Goal: Transaction & Acquisition: Purchase product/service

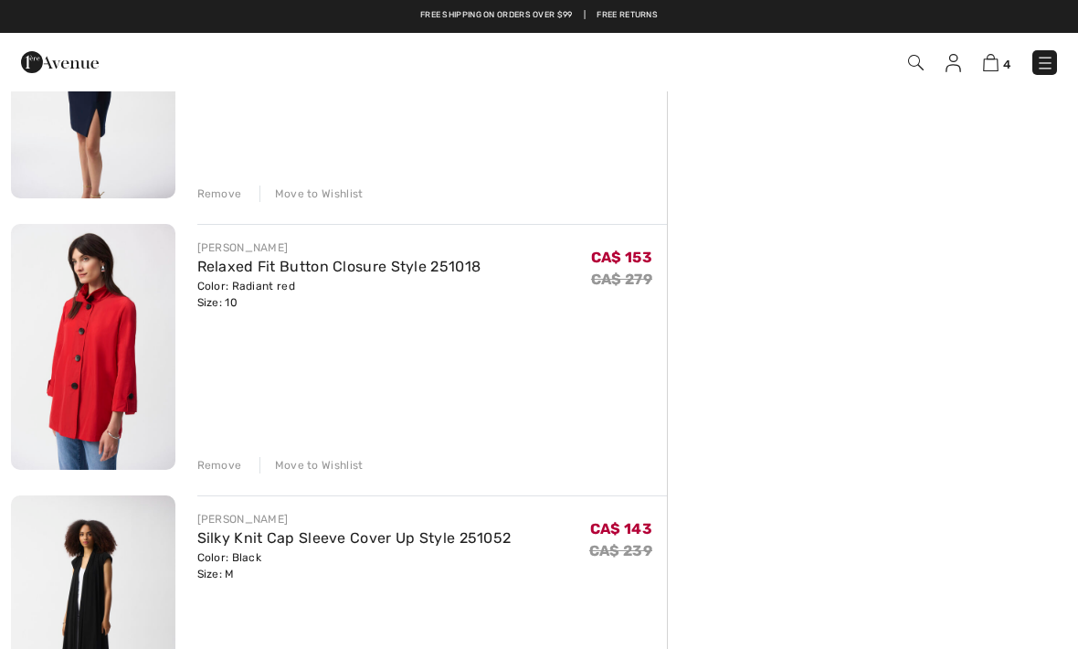
scroll to position [556, 0]
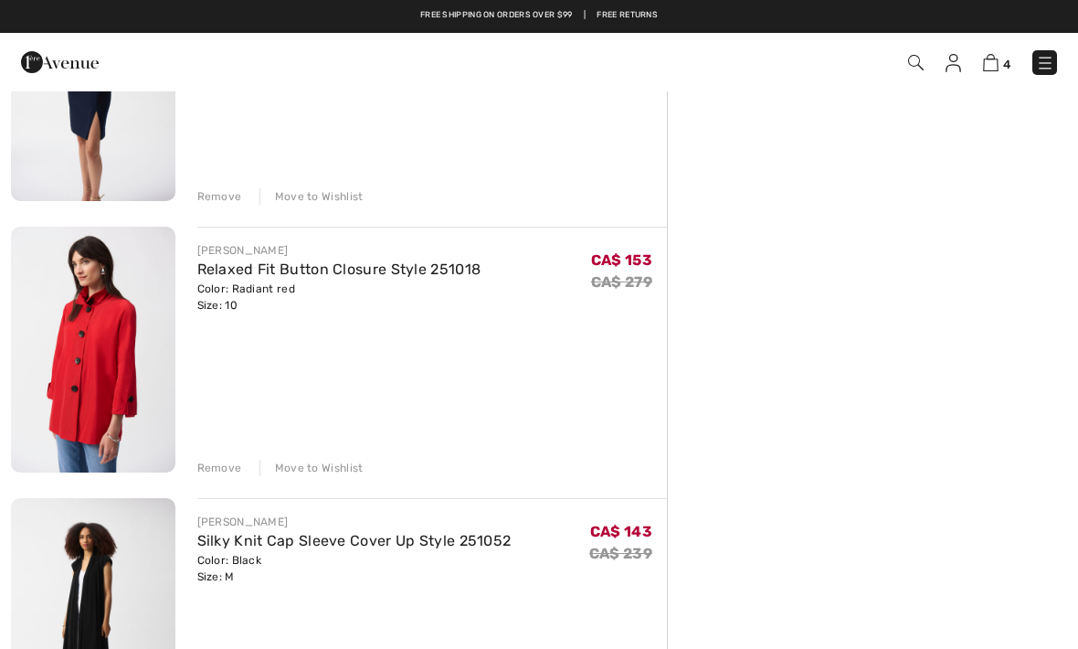
click at [221, 461] on div "Remove" at bounding box center [219, 468] width 45 height 16
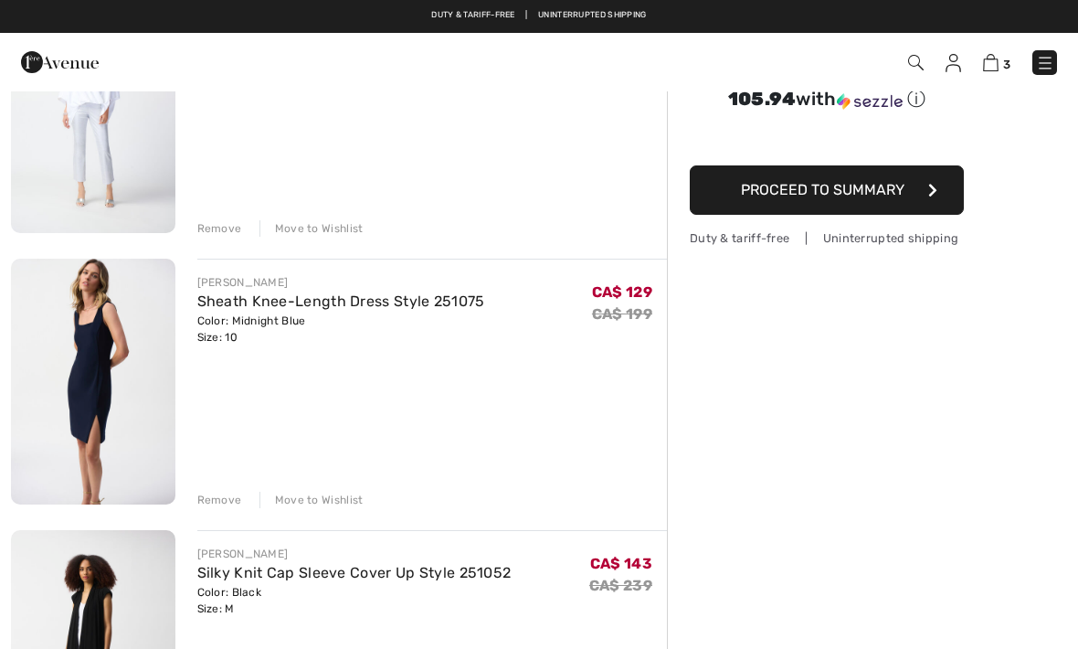
scroll to position [255, 0]
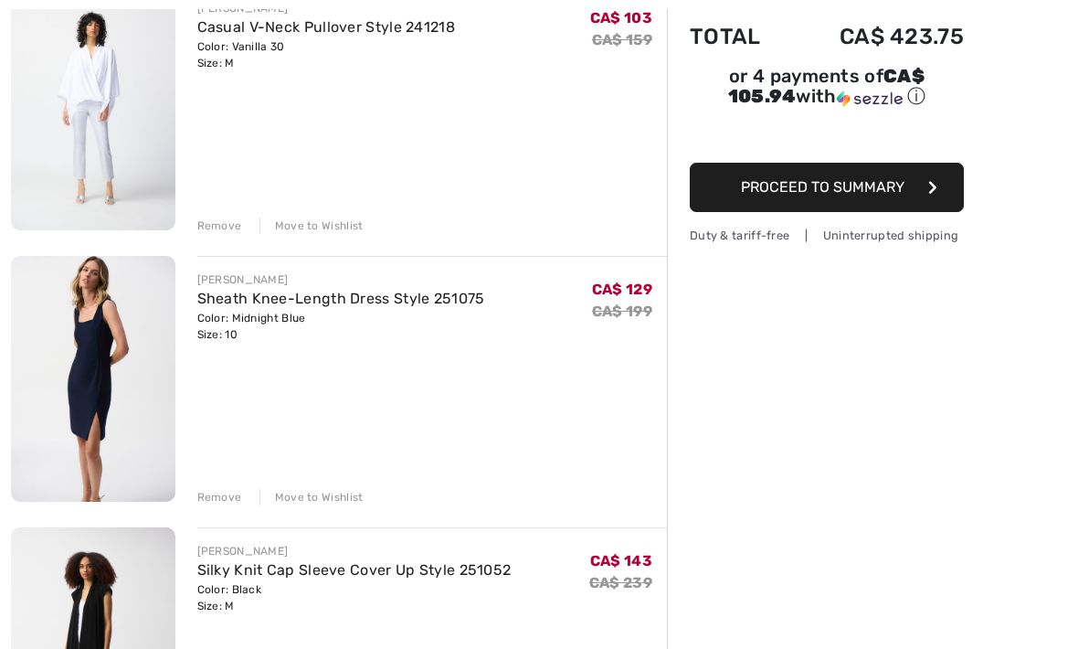
click at [225, 305] on link "Sheath Knee-Length Dress Style 251075" at bounding box center [341, 298] width 288 height 17
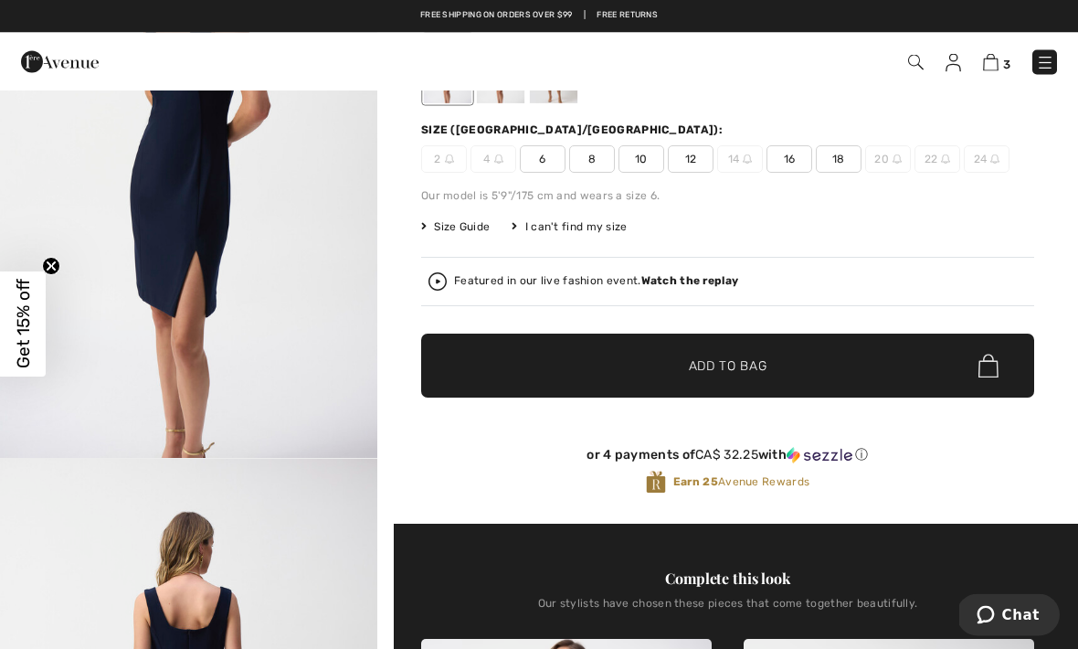
scroll to position [190, 0]
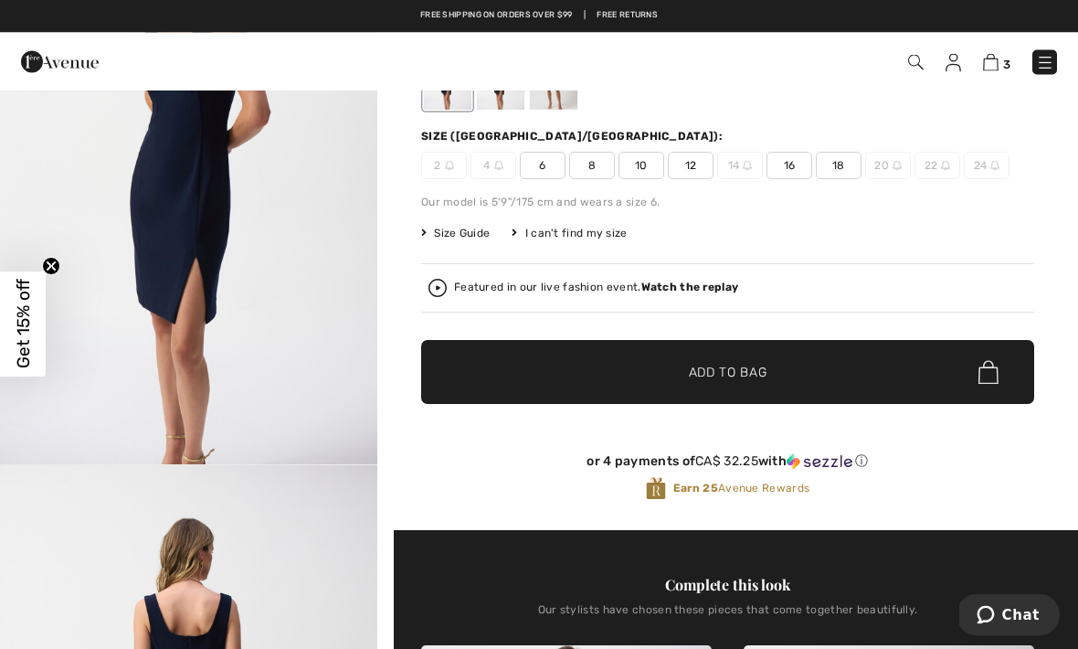
click at [468, 228] on span "Size Guide" at bounding box center [455, 234] width 69 height 16
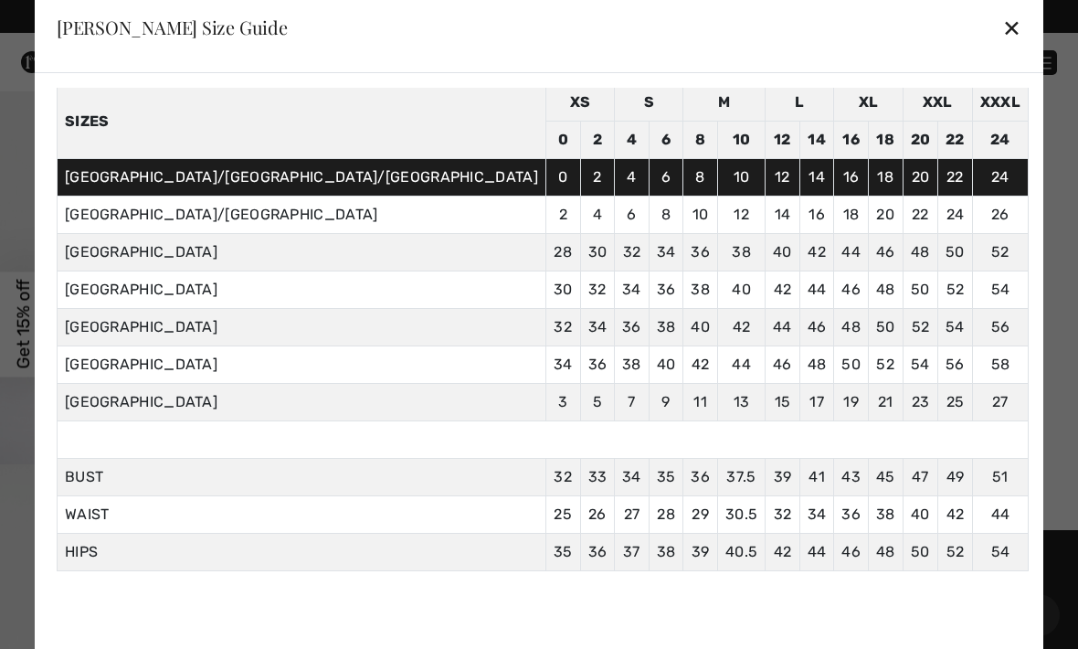
scroll to position [73, 0]
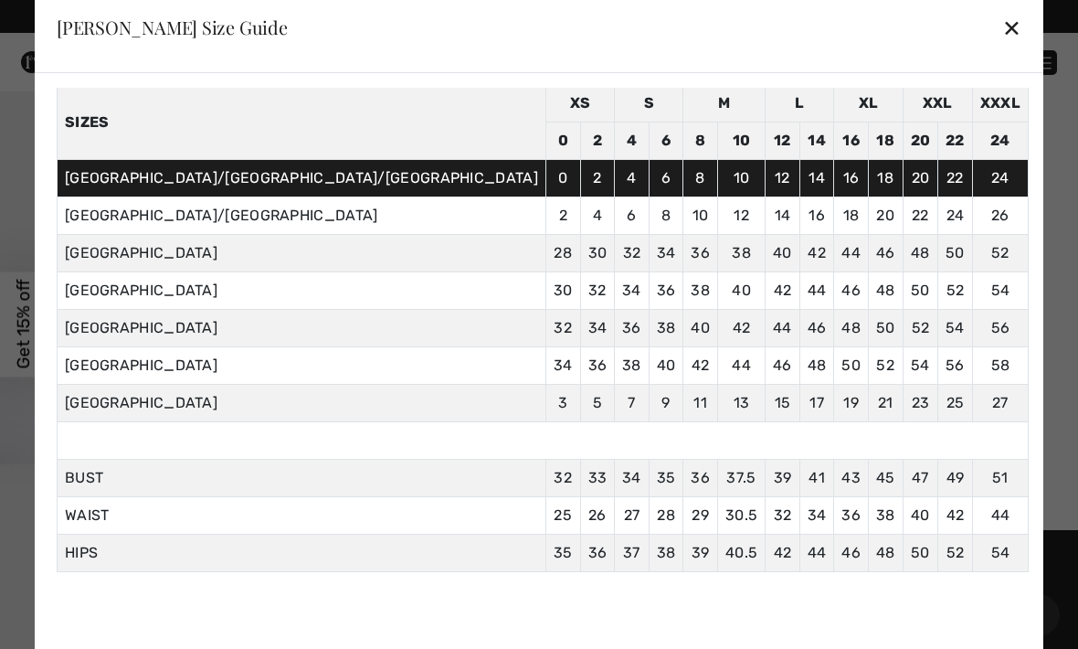
click at [1002, 47] on div "✕" at bounding box center [1011, 27] width 19 height 38
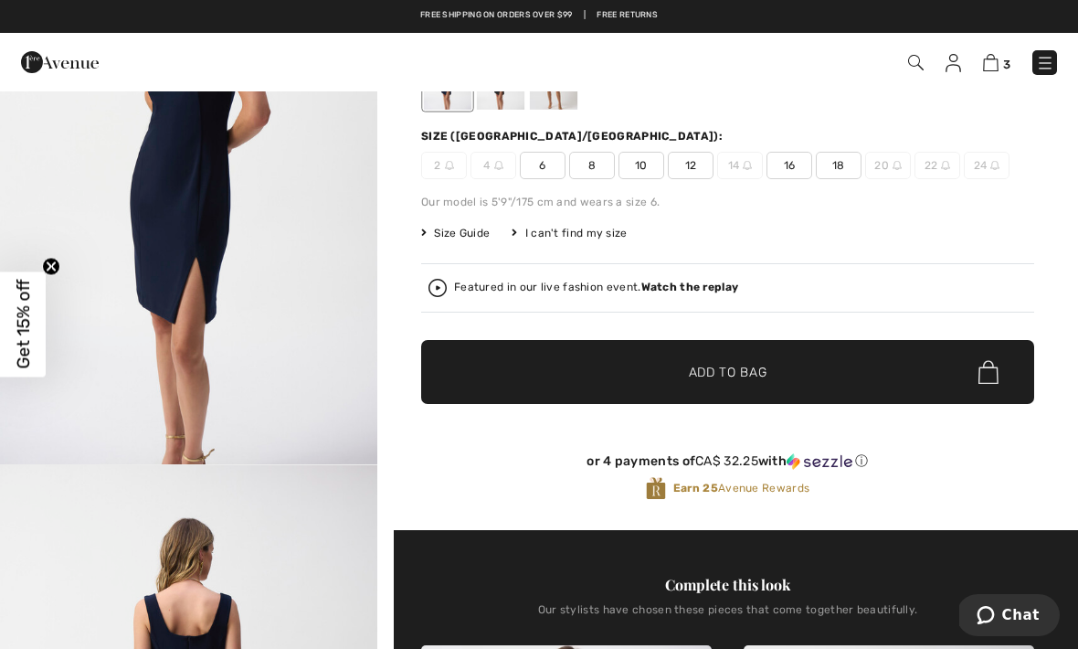
click at [700, 162] on span "12" at bounding box center [691, 165] width 46 height 27
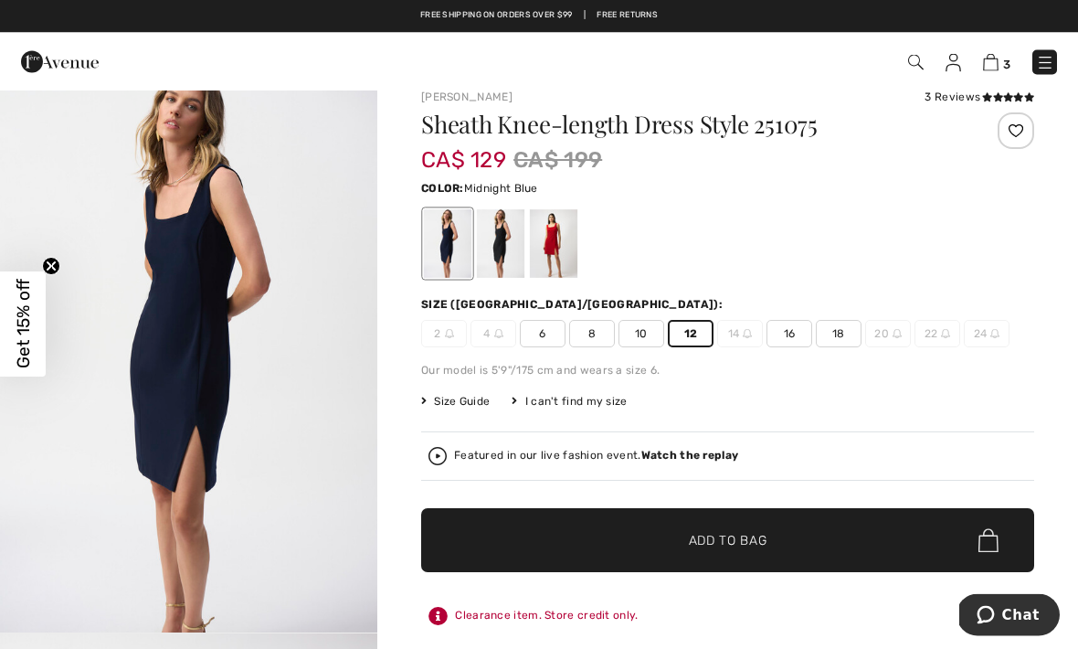
scroll to position [12, 0]
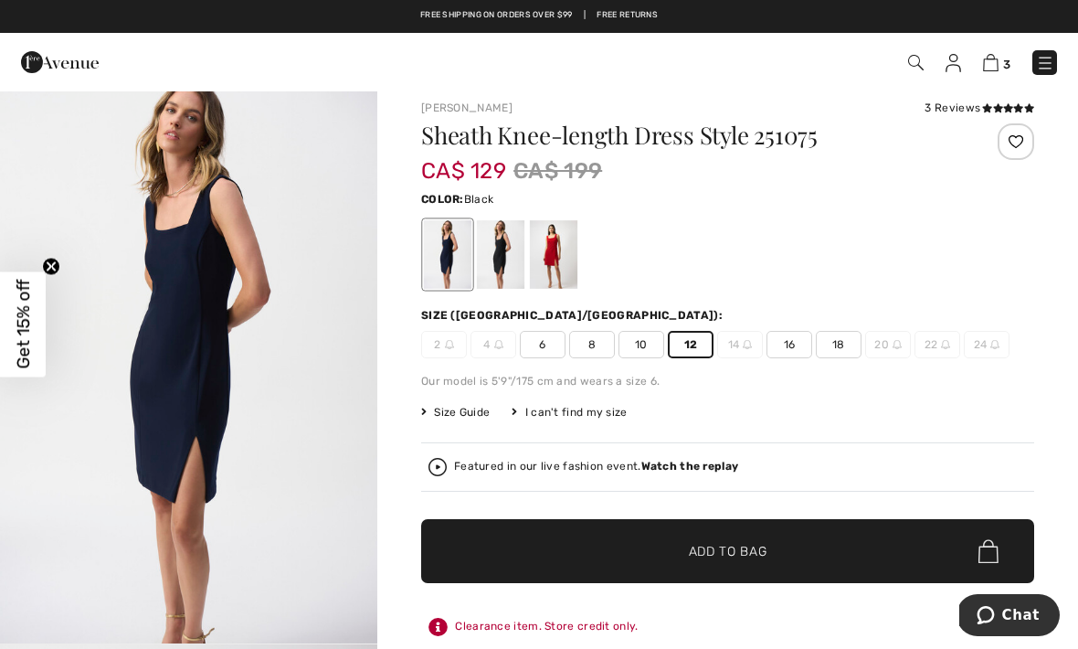
click at [497, 255] on div at bounding box center [501, 254] width 48 height 69
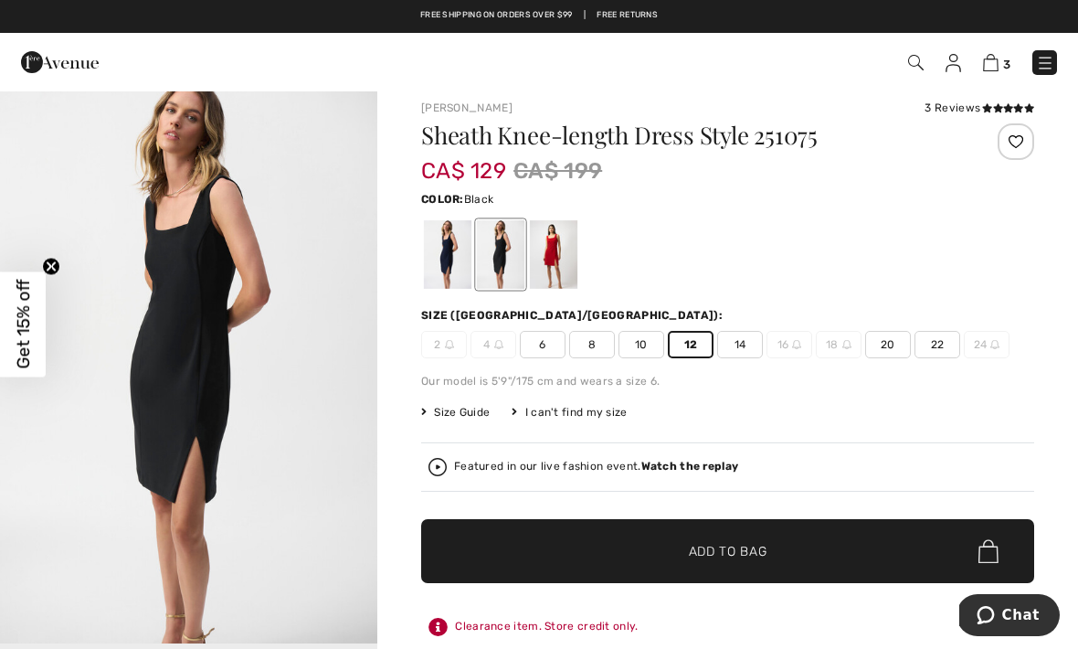
click at [715, 555] on span "Add to Bag" at bounding box center [728, 551] width 79 height 19
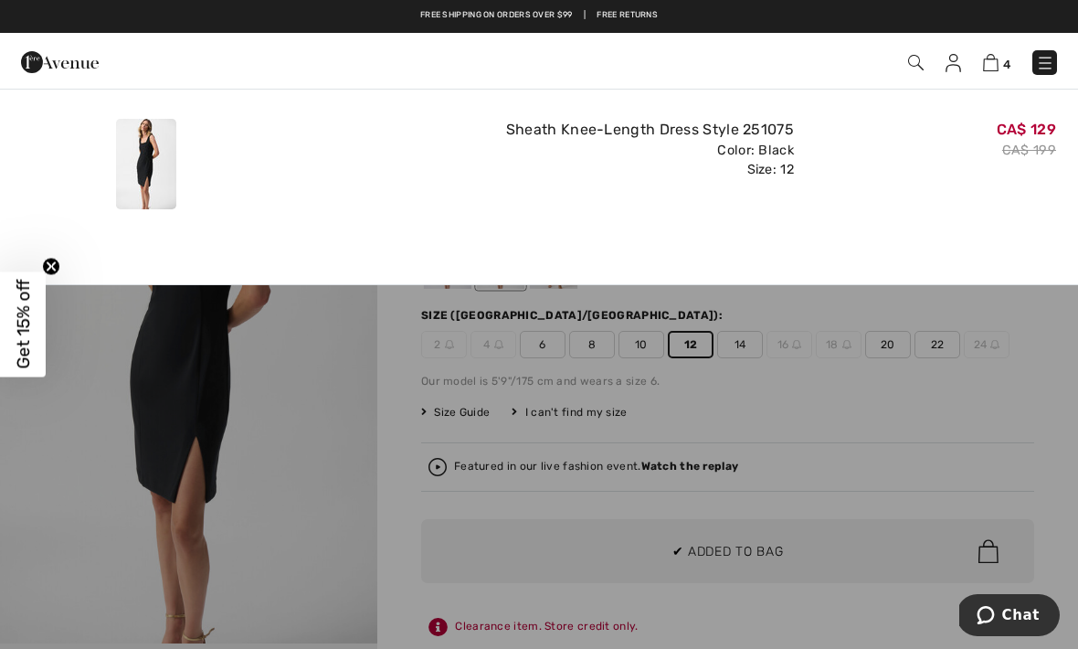
scroll to position [0, 0]
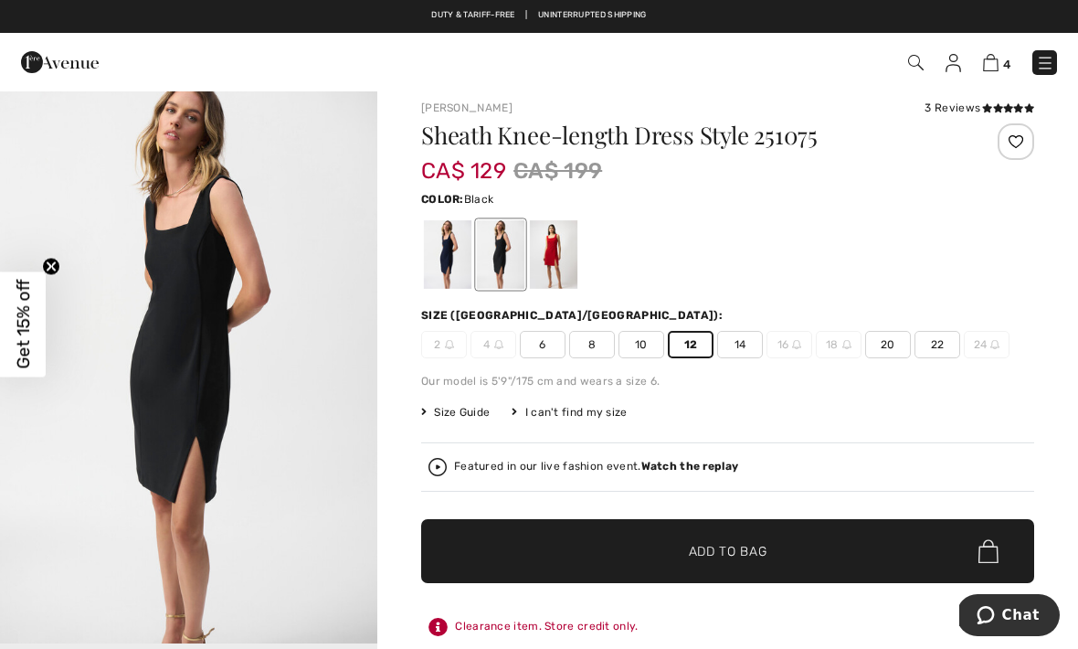
click at [165, 379] on img "1 / 1" at bounding box center [188, 361] width 377 height 566
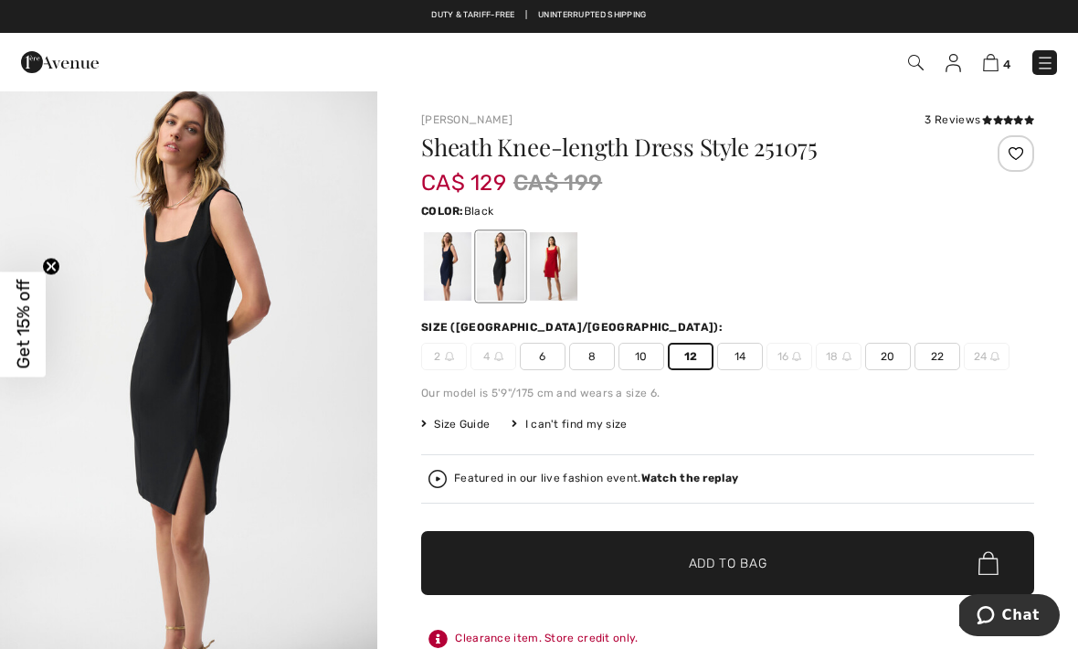
click at [1048, 64] on img at bounding box center [1045, 63] width 18 height 18
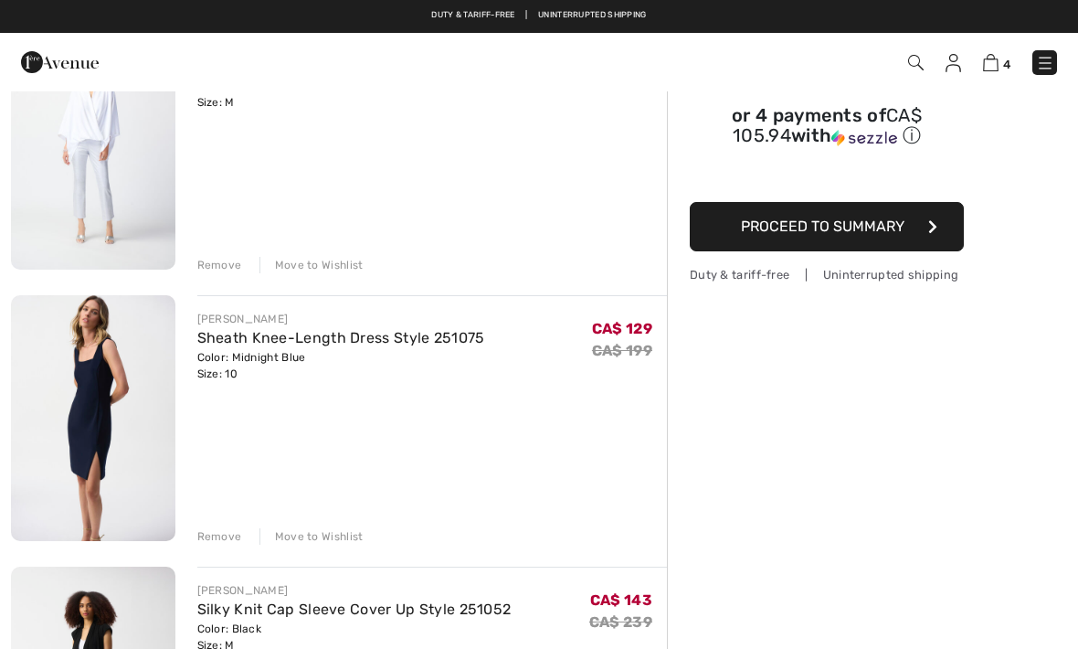
scroll to position [215, 0]
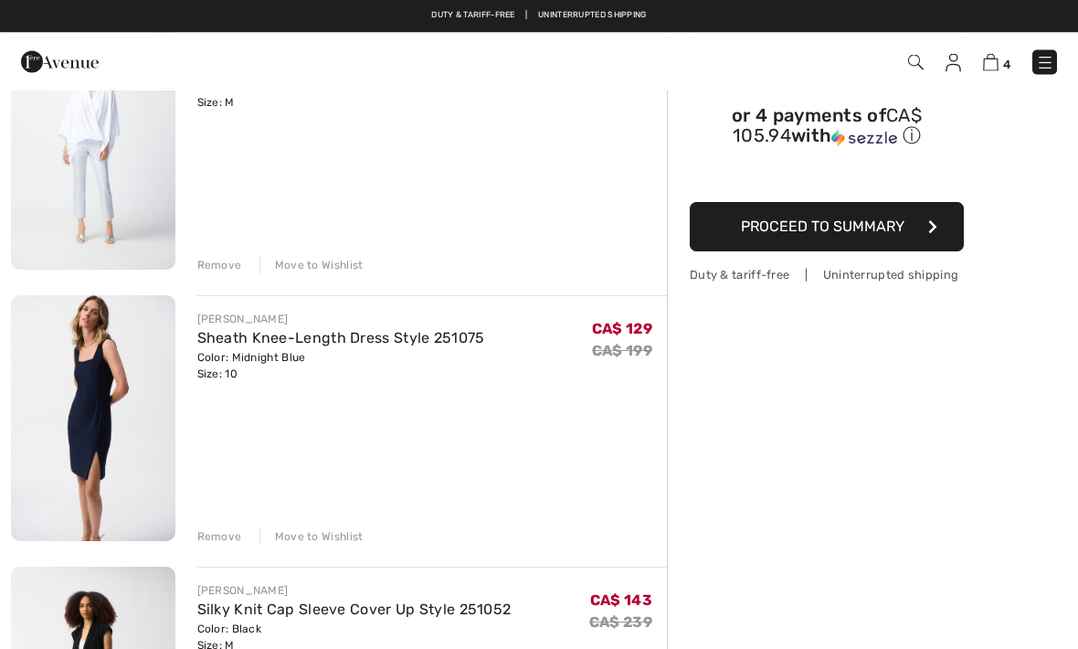
click at [93, 403] on img at bounding box center [93, 419] width 164 height 246
click at [105, 407] on img at bounding box center [93, 419] width 164 height 246
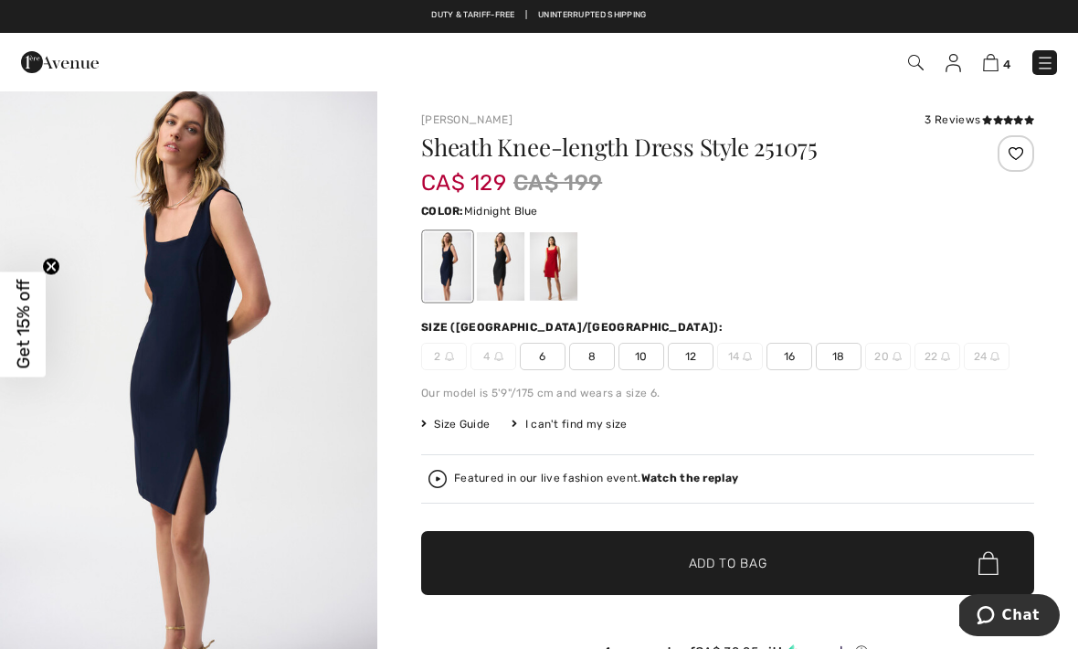
click at [691, 358] on span "12" at bounding box center [691, 356] width 46 height 27
click at [713, 560] on span "Add to Bag" at bounding box center [728, 563] width 79 height 19
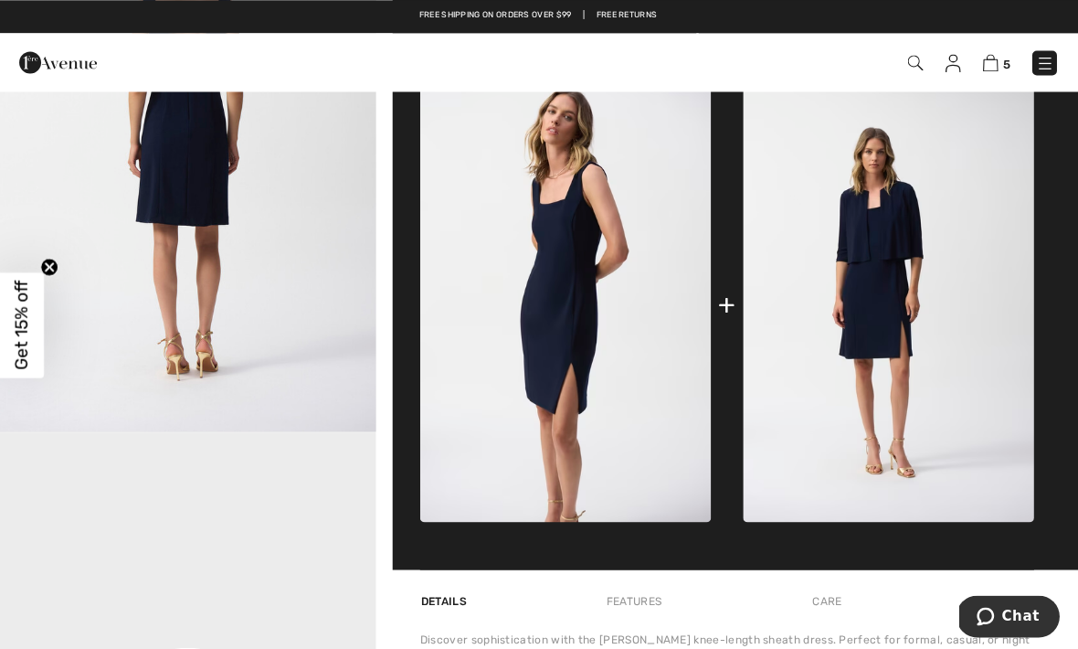
scroll to position [790, 0]
click at [913, 219] on img at bounding box center [889, 303] width 291 height 435
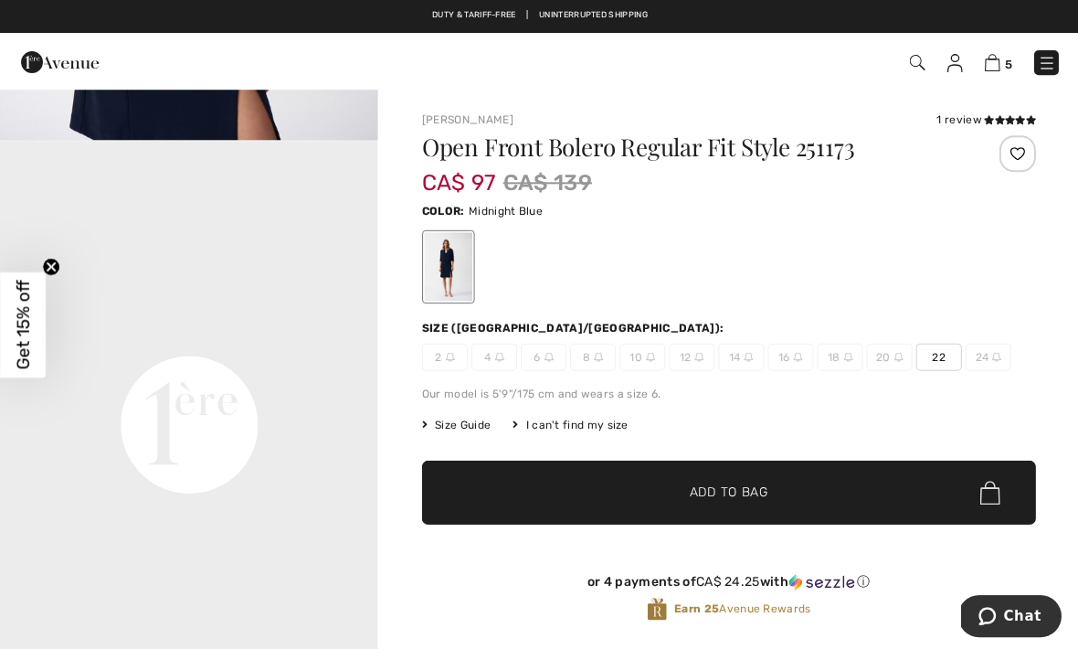
scroll to position [1090, 0]
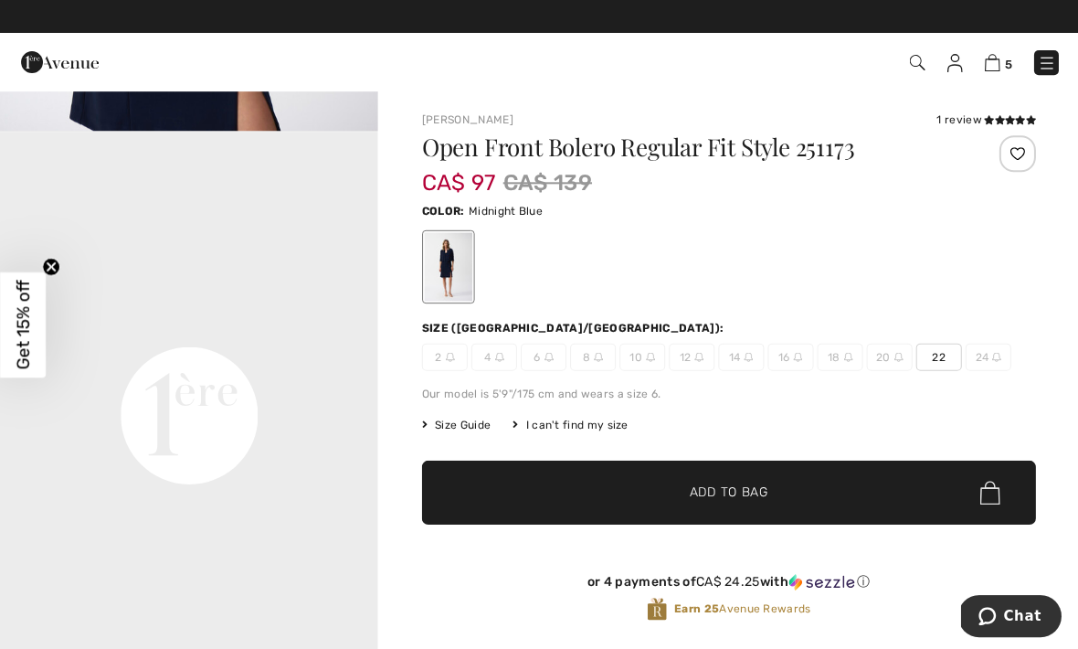
click at [246, 321] on video "Your browser does not support the video tag." at bounding box center [188, 226] width 377 height 189
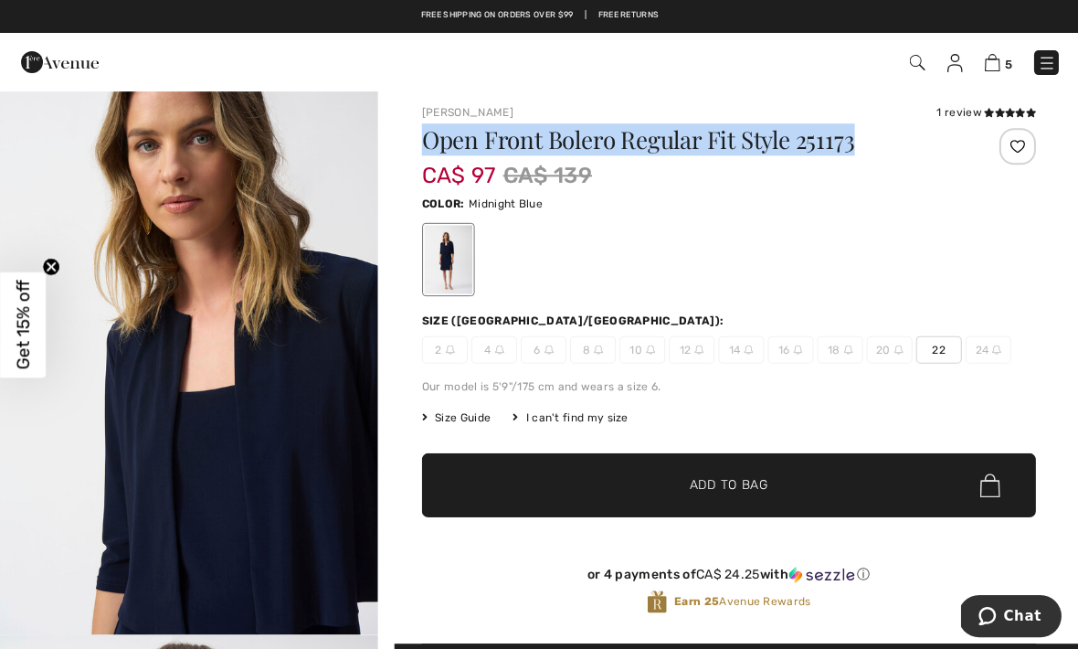
scroll to position [0, 0]
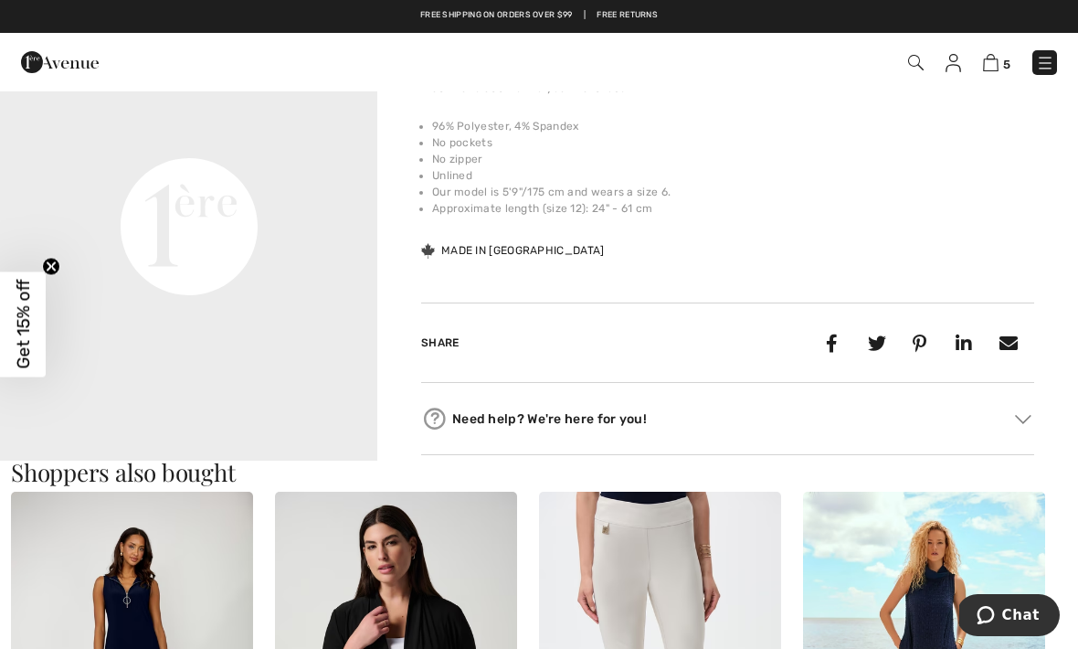
scroll to position [1178, 0]
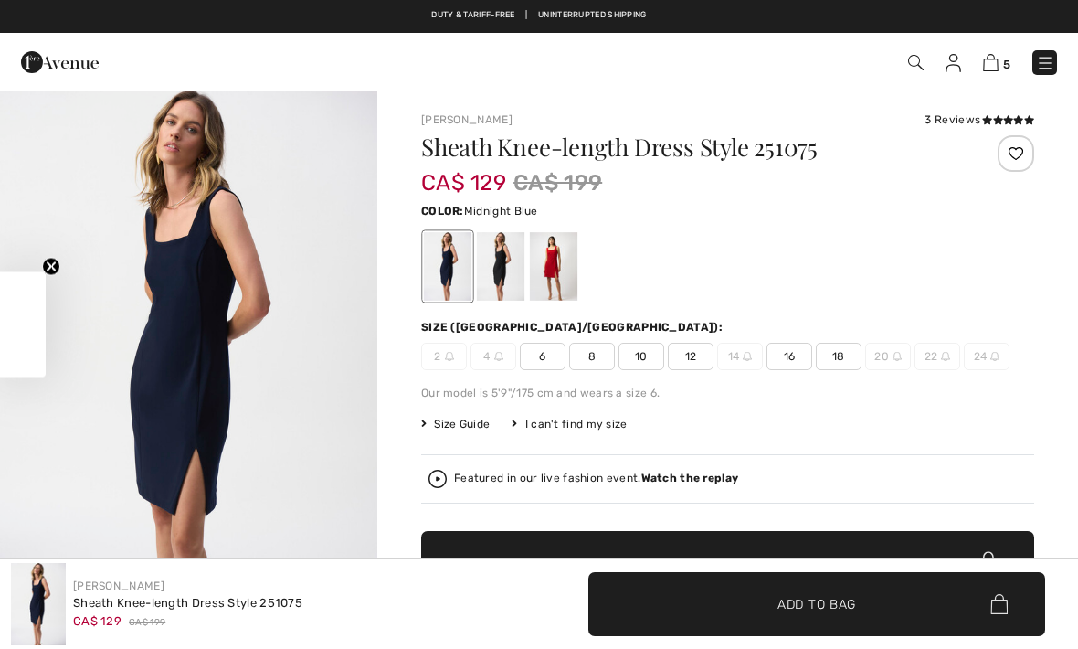
checkbox input "true"
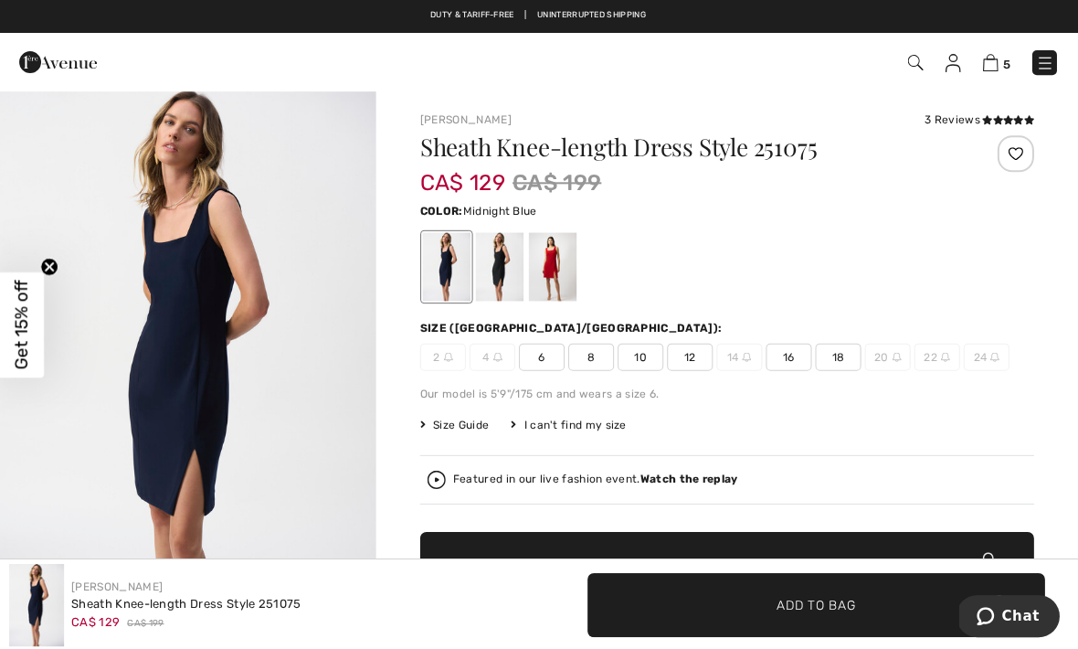
click at [1039, 56] on img at bounding box center [1045, 63] width 18 height 18
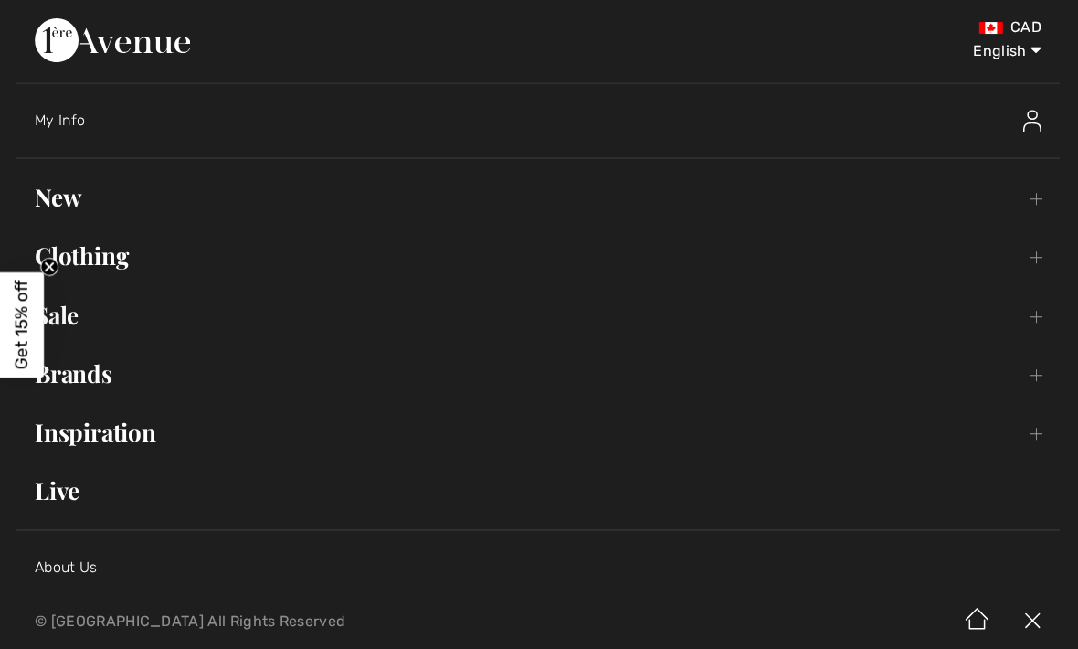
click at [119, 262] on link "Clothing Toggle submenu" at bounding box center [539, 256] width 1042 height 40
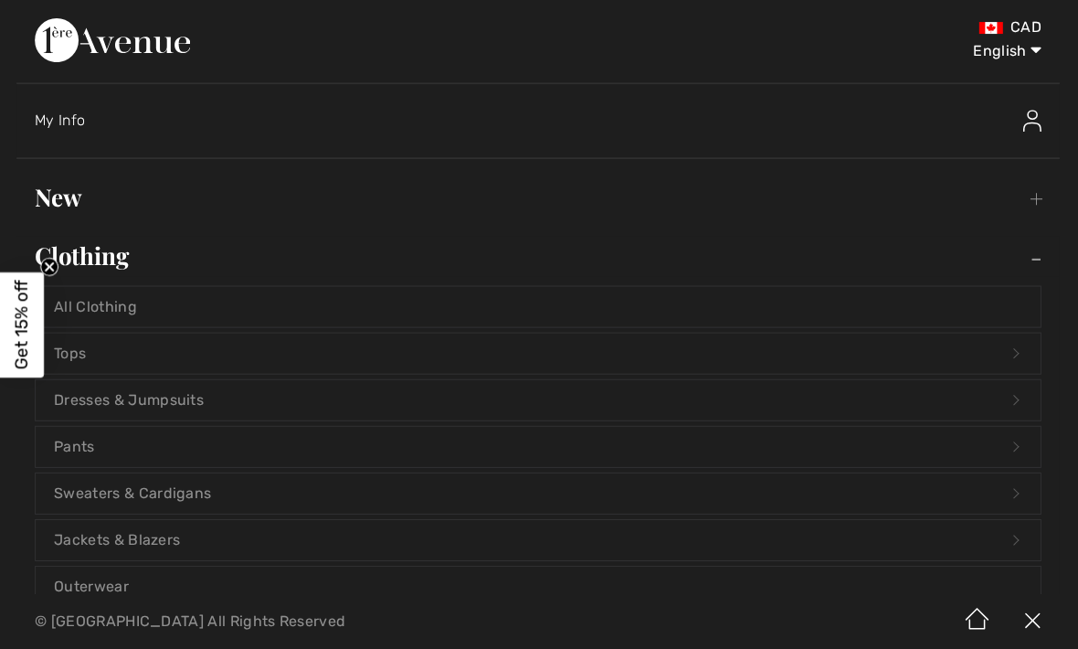
click at [180, 535] on link "Jackets & Blazers Open submenu" at bounding box center [538, 539] width 1003 height 40
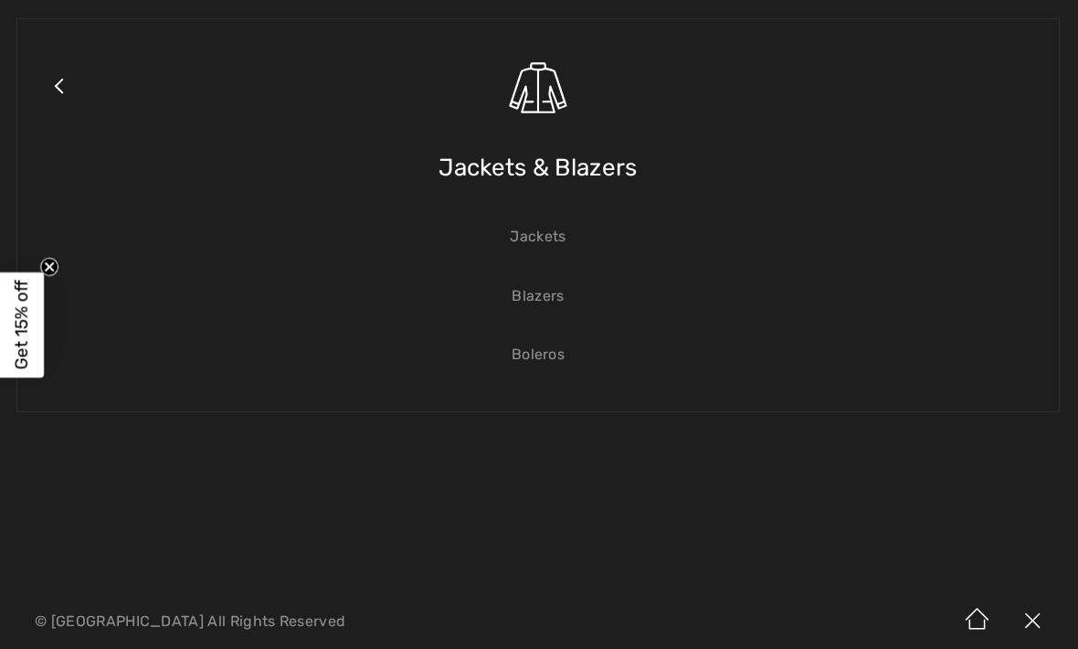
click at [610, 179] on span "Jackets & Blazers" at bounding box center [539, 167] width 198 height 65
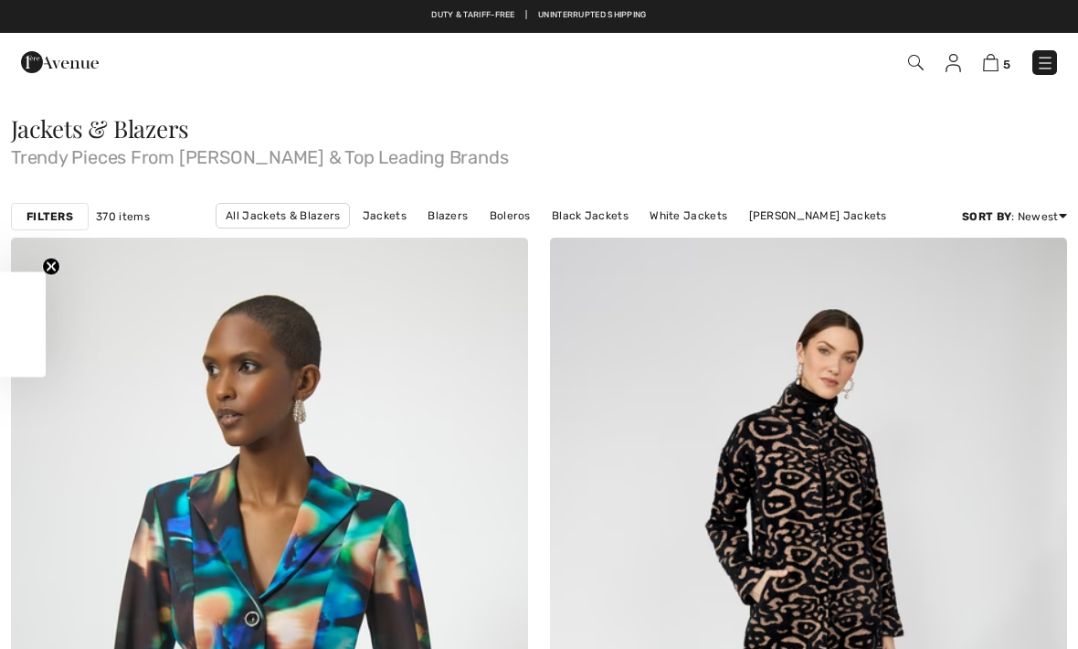
checkbox input "true"
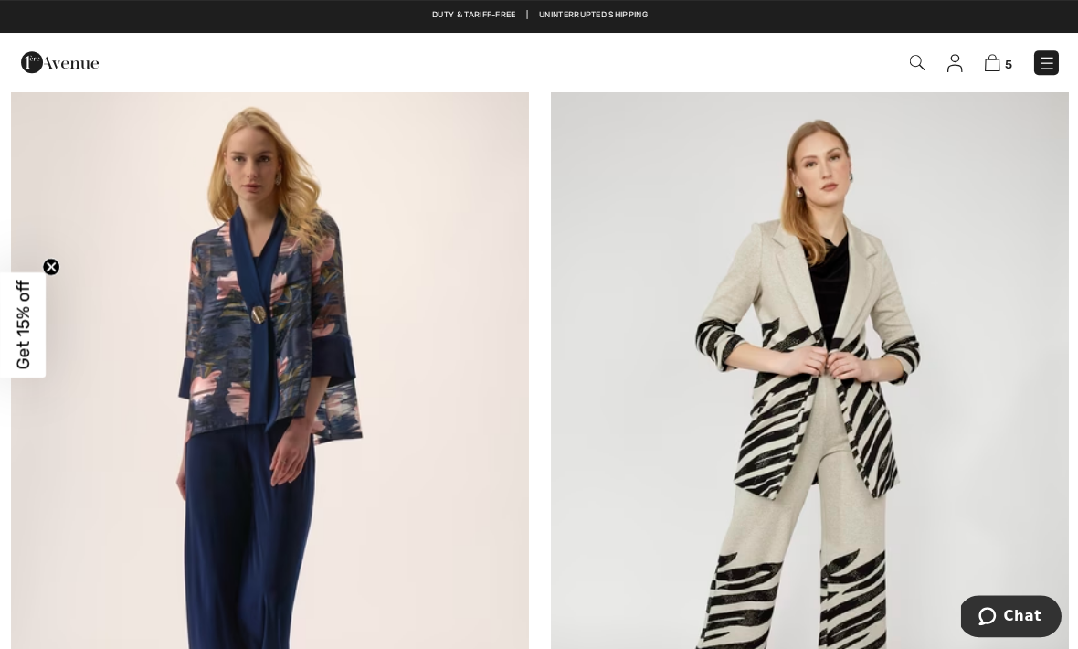
scroll to position [9726, 0]
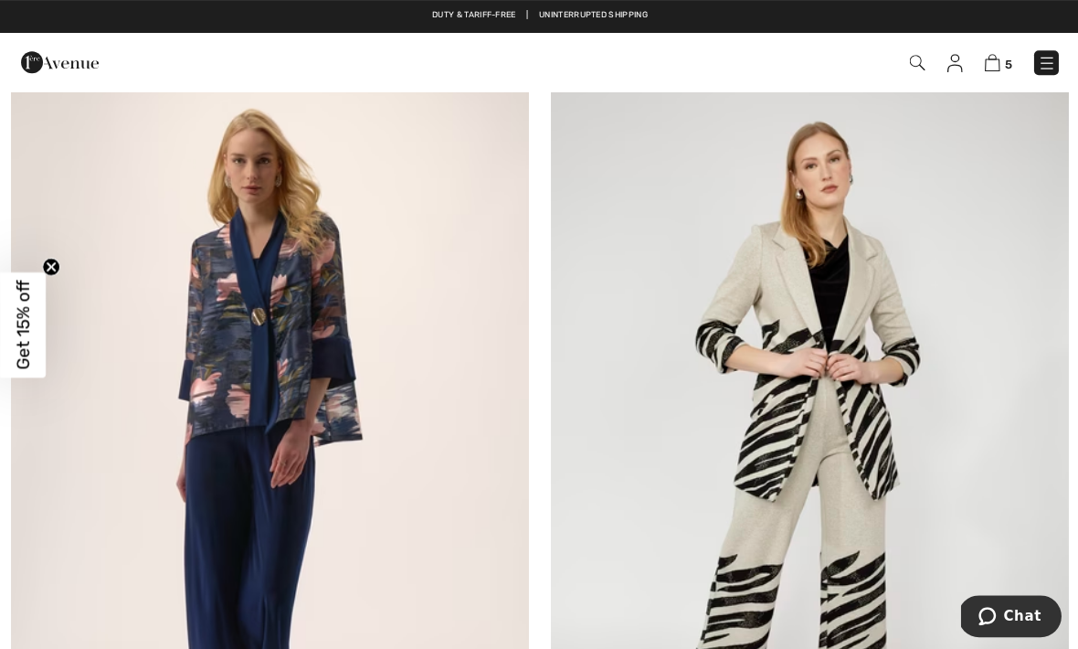
click at [258, 406] on img at bounding box center [269, 455] width 517 height 776
click at [304, 391] on img at bounding box center [269, 455] width 517 height 776
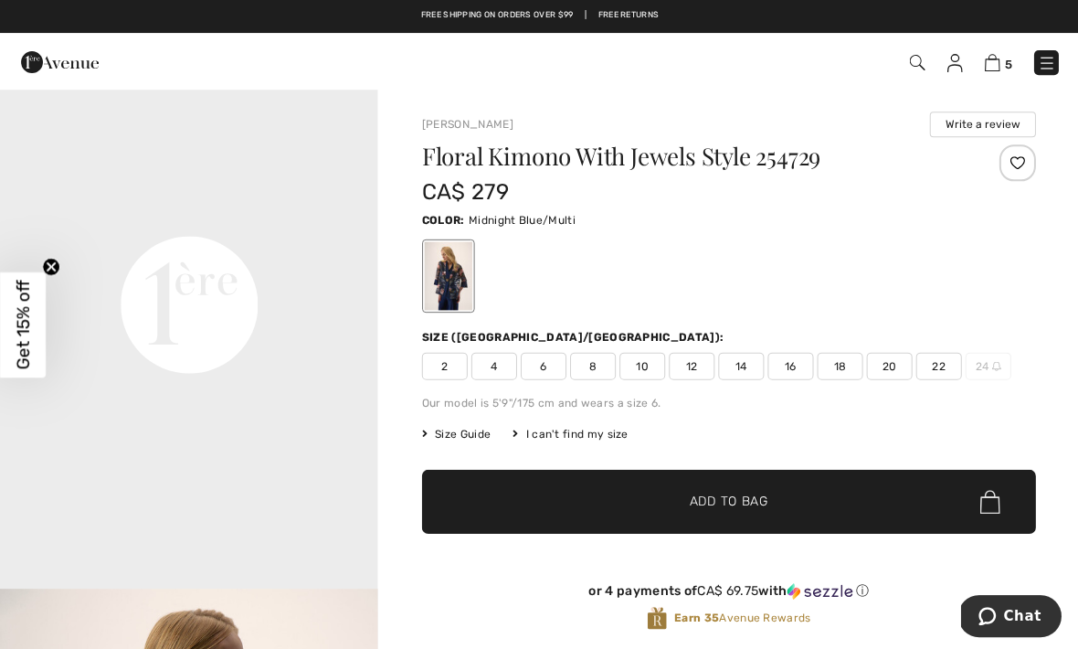
scroll to position [1214, 0]
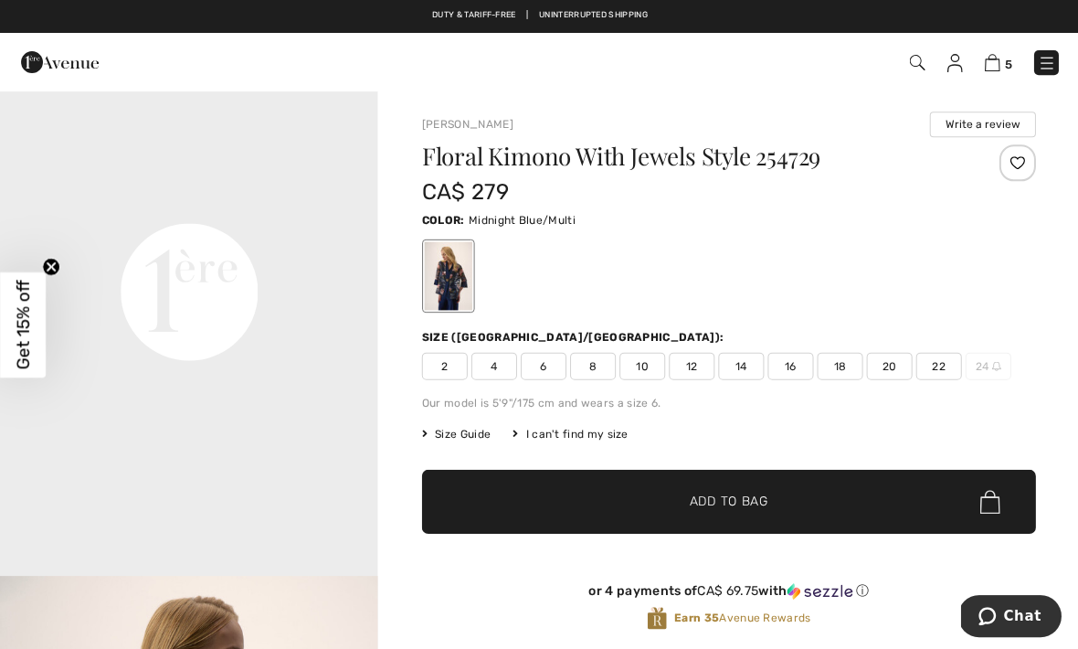
click at [640, 367] on span "10" at bounding box center [642, 365] width 46 height 27
click at [668, 499] on span "✔ Added to Bag" at bounding box center [700, 501] width 111 height 19
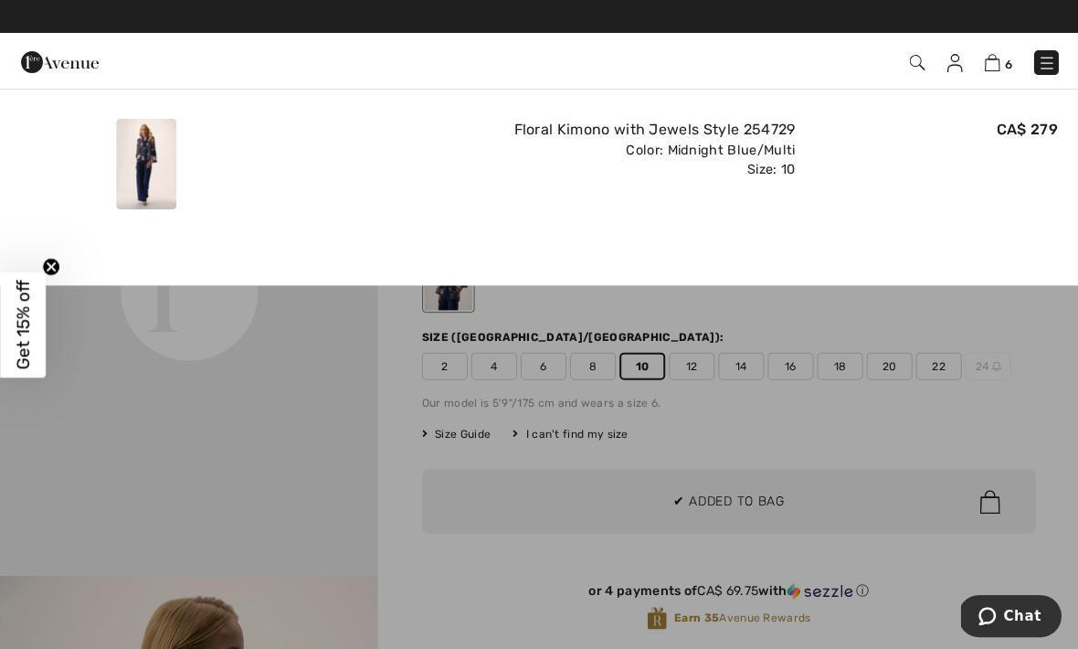
scroll to position [0, 0]
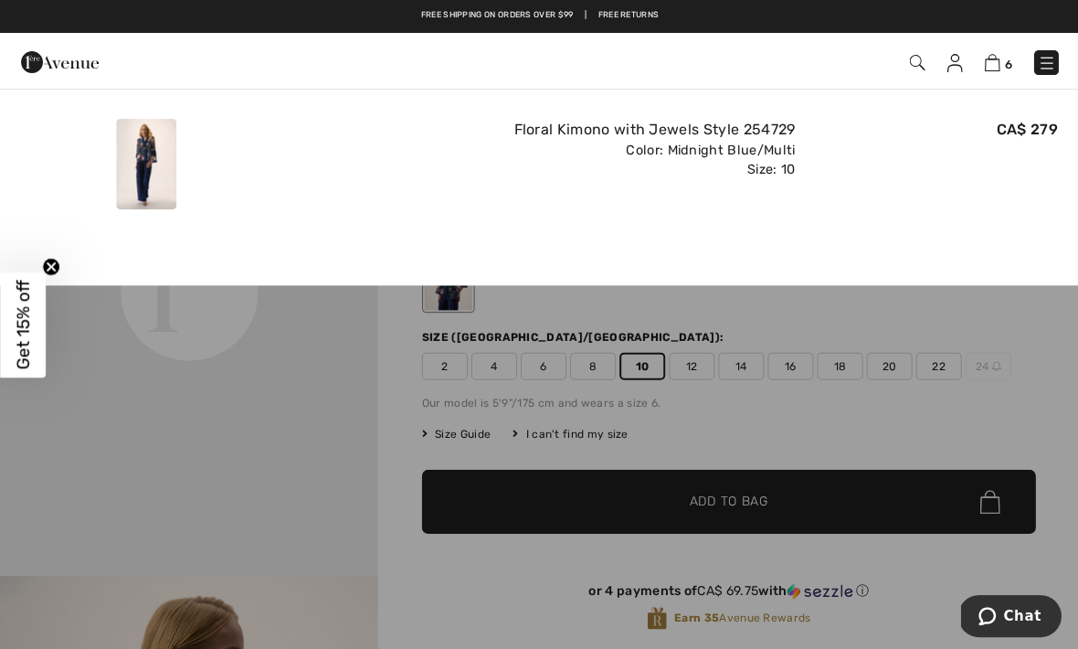
click at [717, 227] on div "Added to Bag Joseph Ribkoff Floral Kimono With Jewels Style 254729 CA$ 279 Colo…" at bounding box center [539, 160] width 1078 height 143
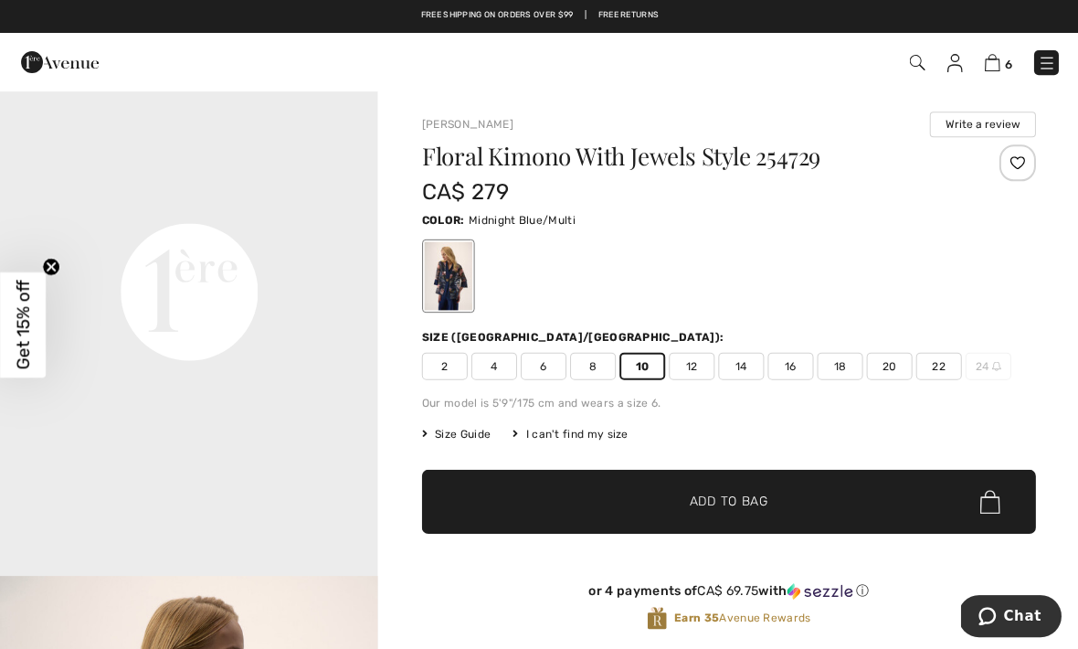
click at [328, 197] on video "Your browser does not support the video tag." at bounding box center [188, 102] width 377 height 189
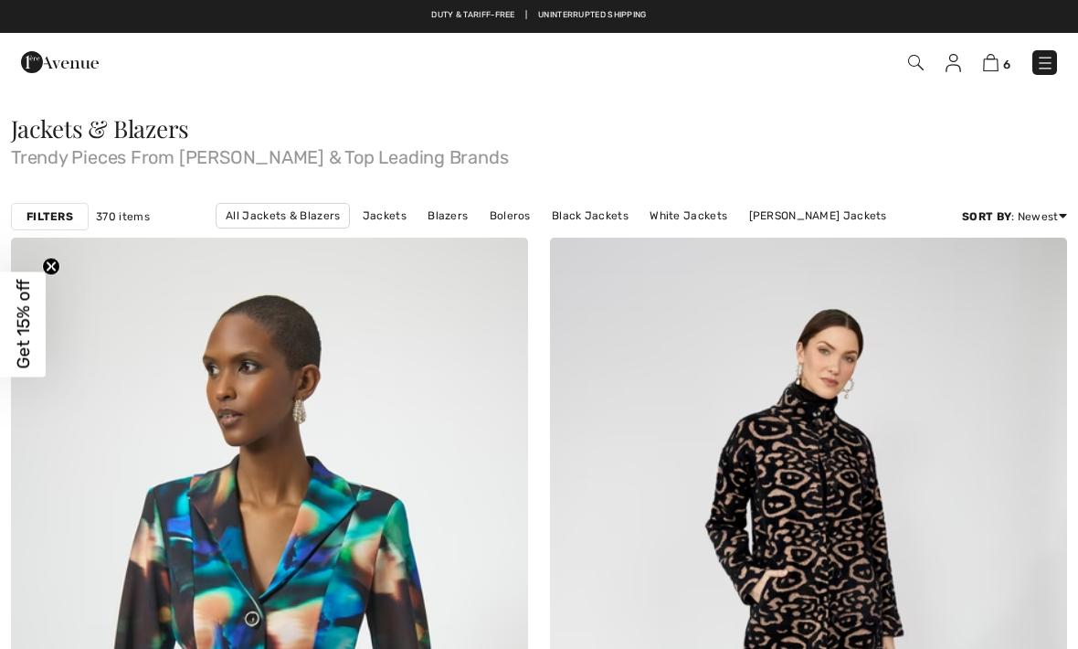
checkbox input "true"
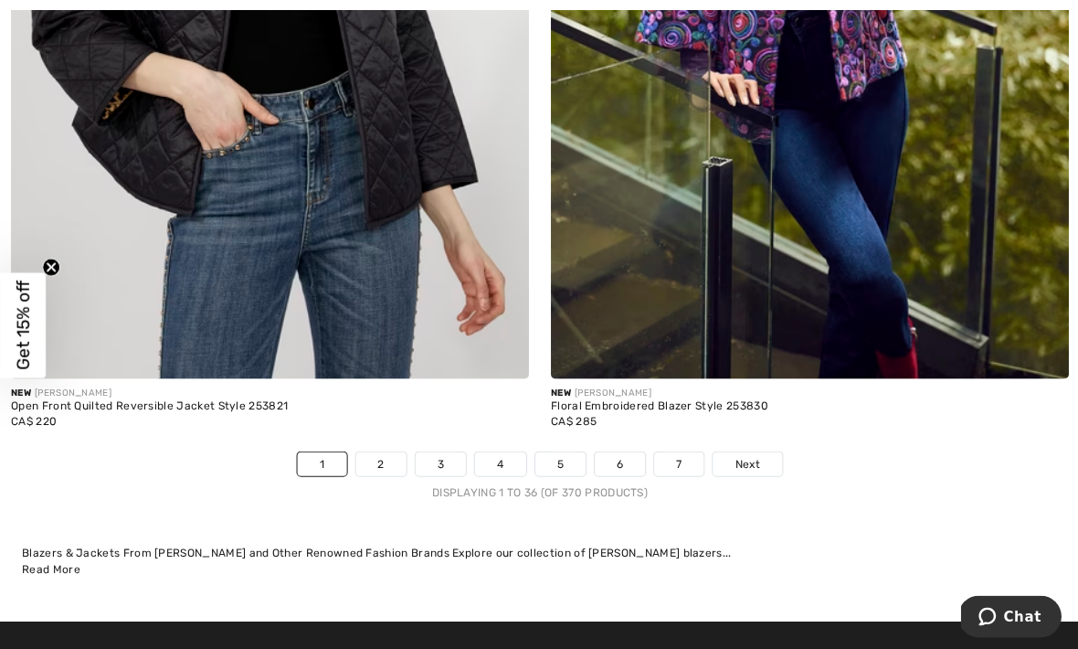
scroll to position [15525, 0]
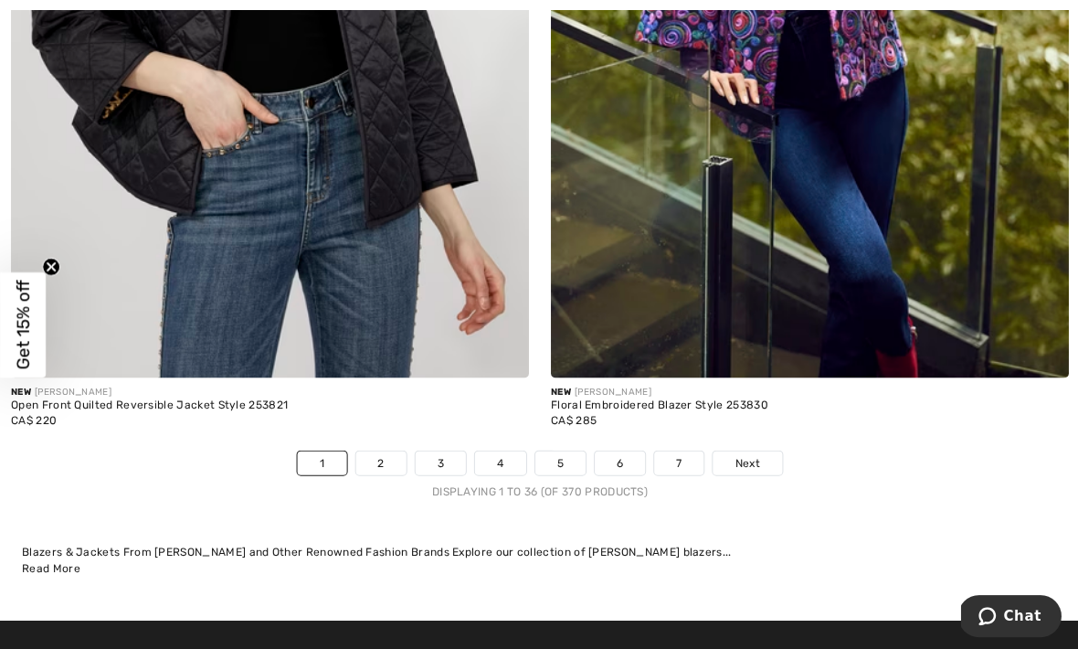
click at [394, 451] on link "2" at bounding box center [380, 463] width 50 height 24
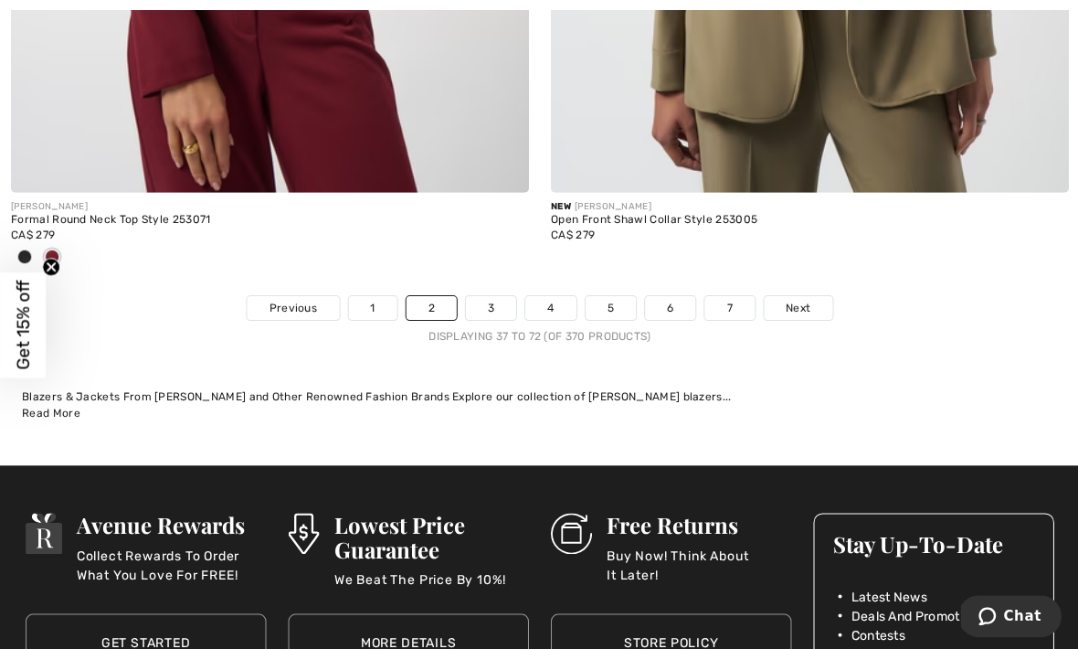
scroll to position [15861, 0]
click at [494, 297] on link "3" at bounding box center [490, 307] width 50 height 24
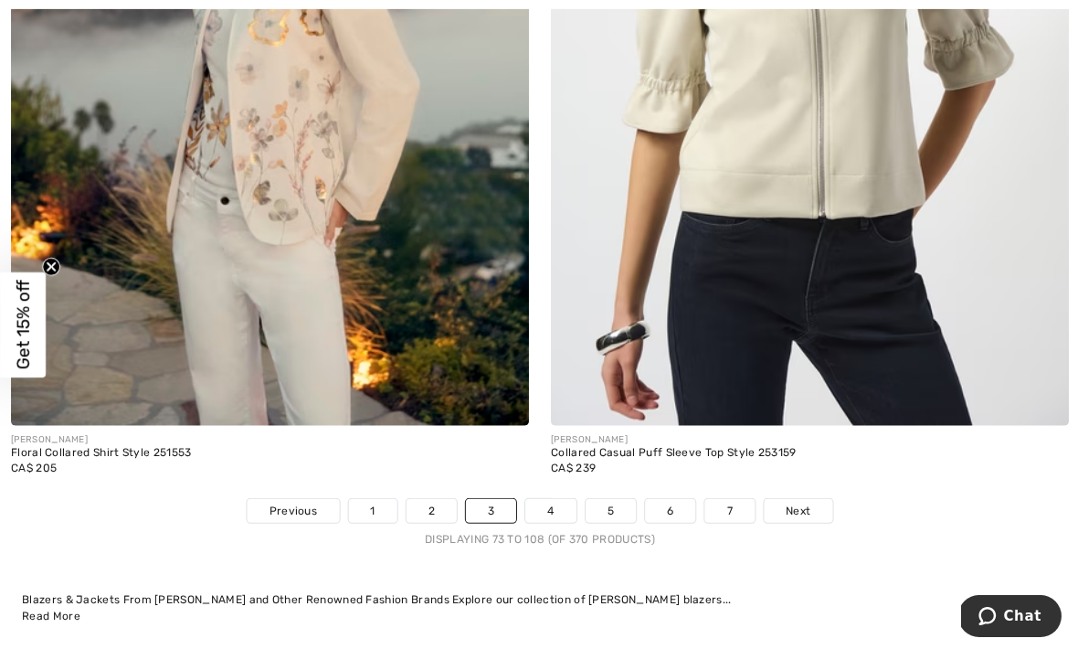
scroll to position [15537, 0]
click at [548, 498] on link "4" at bounding box center [550, 510] width 50 height 24
click at [543, 498] on link "4" at bounding box center [550, 510] width 50 height 24
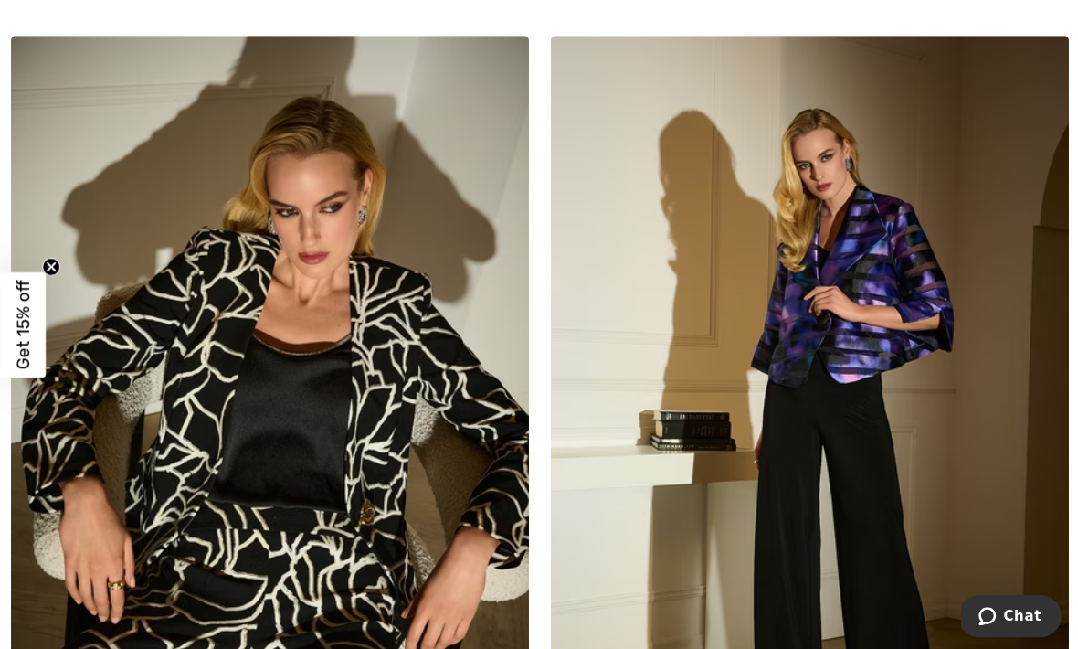
scroll to position [5459, 0]
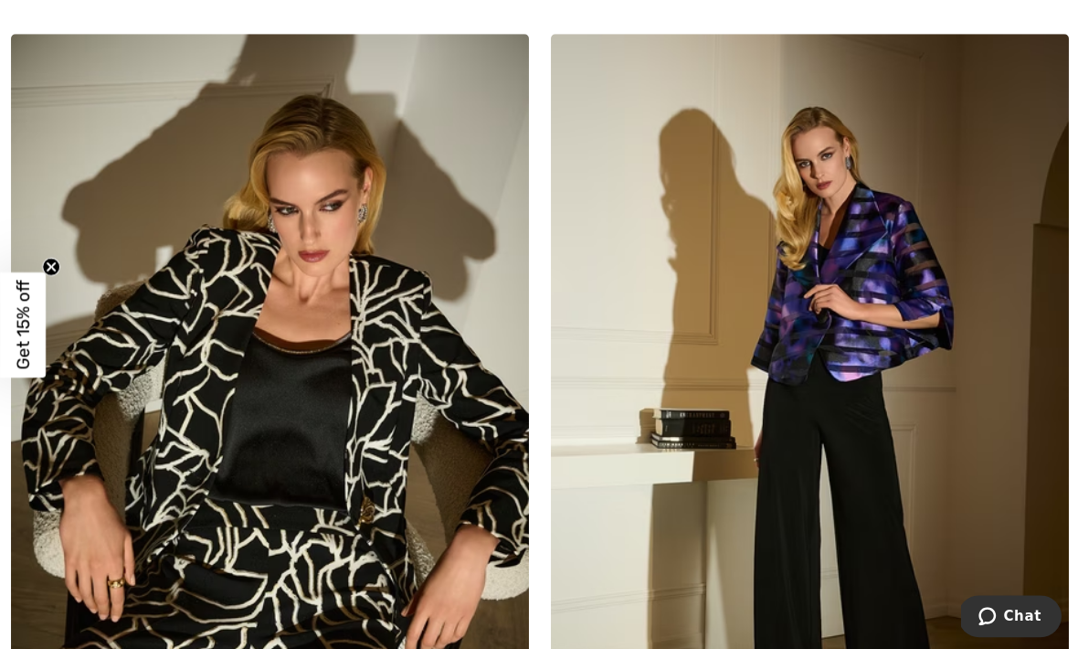
click at [890, 336] on img at bounding box center [808, 422] width 517 height 776
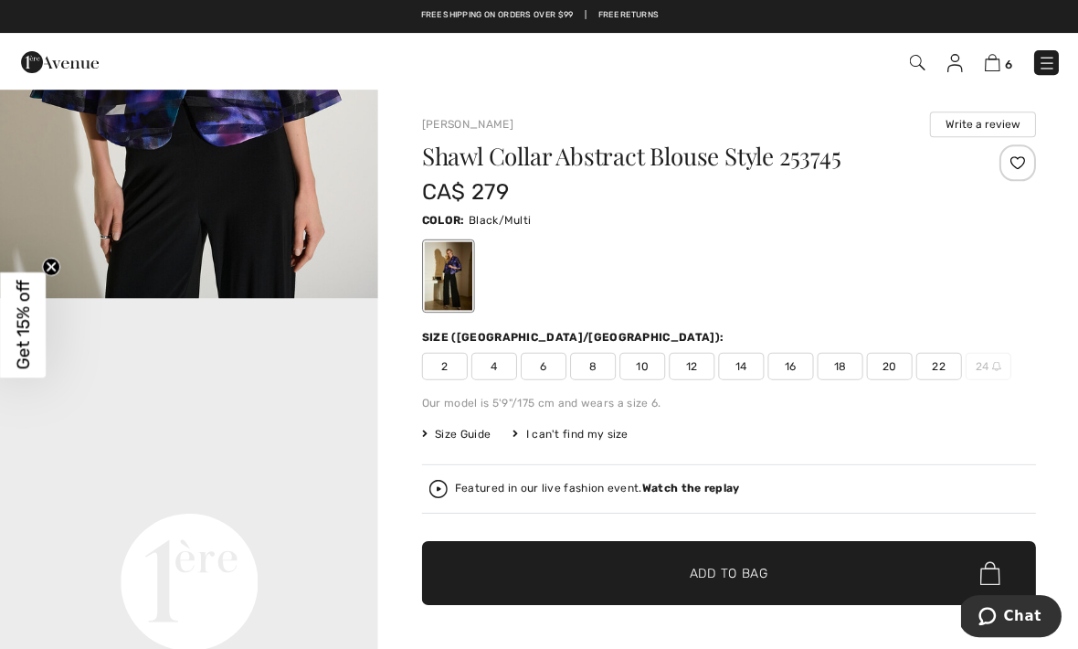
scroll to position [897, 0]
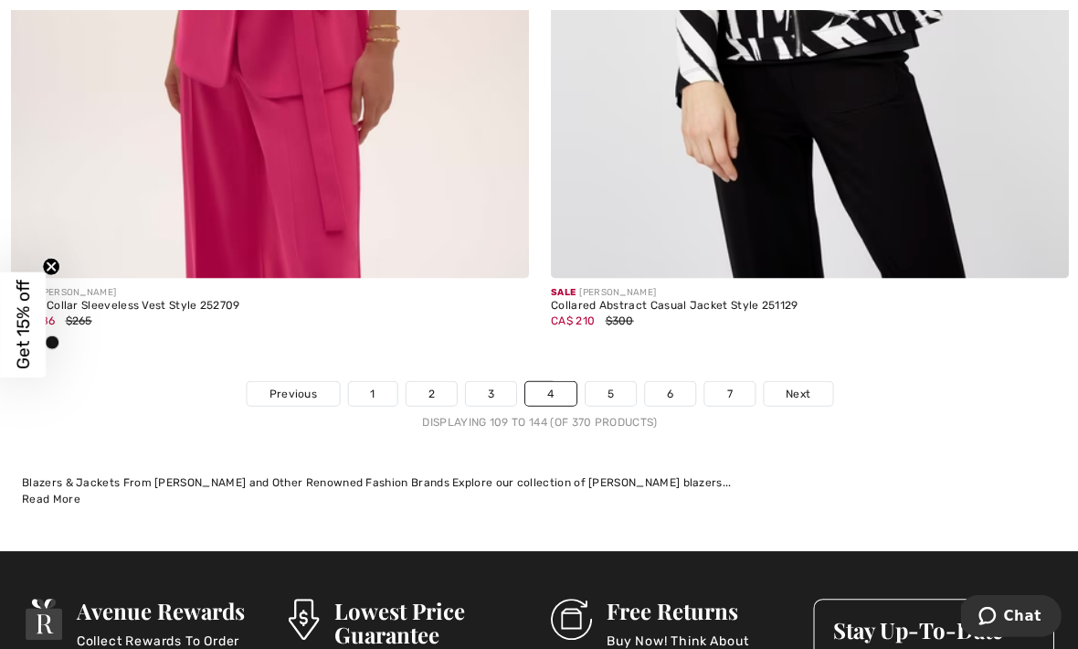
scroll to position [15624, 0]
click at [607, 381] on link "5" at bounding box center [610, 393] width 50 height 24
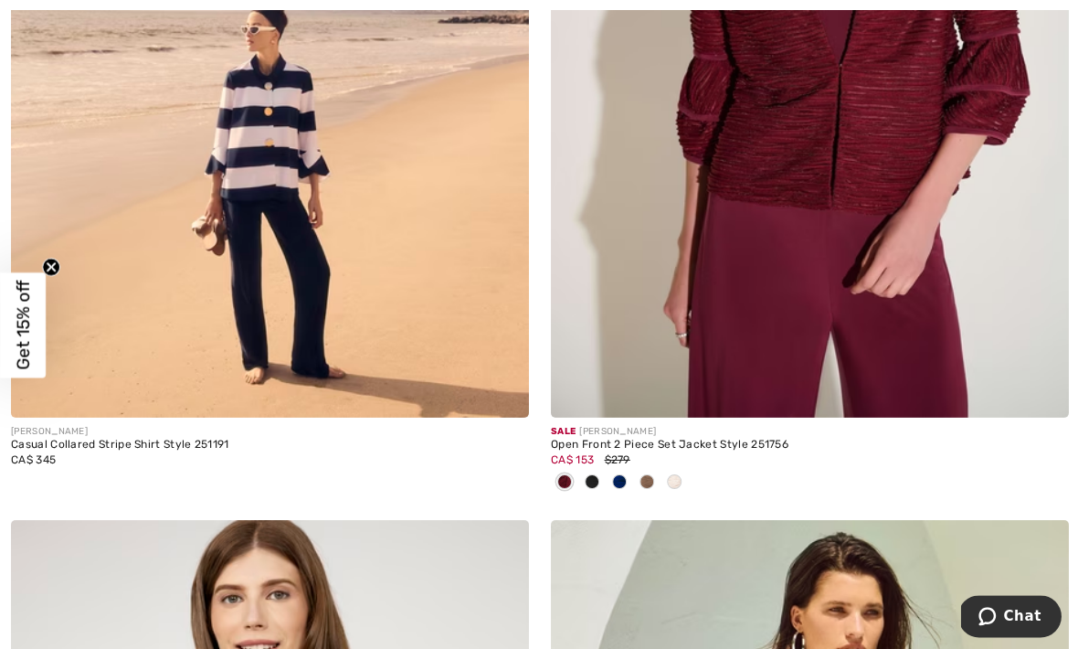
scroll to position [597, 0]
click at [193, 439] on div "Casual Collared Stripe Shirt Style 251191" at bounding box center [269, 444] width 517 height 13
click at [354, 210] on img at bounding box center [269, 29] width 517 height 776
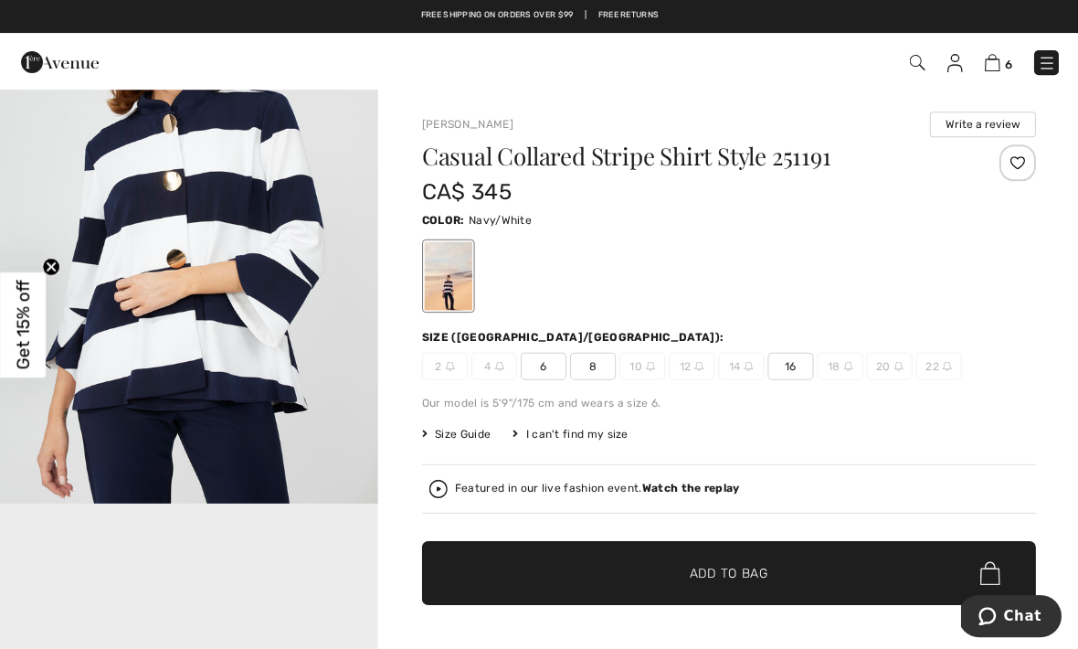
scroll to position [692, 0]
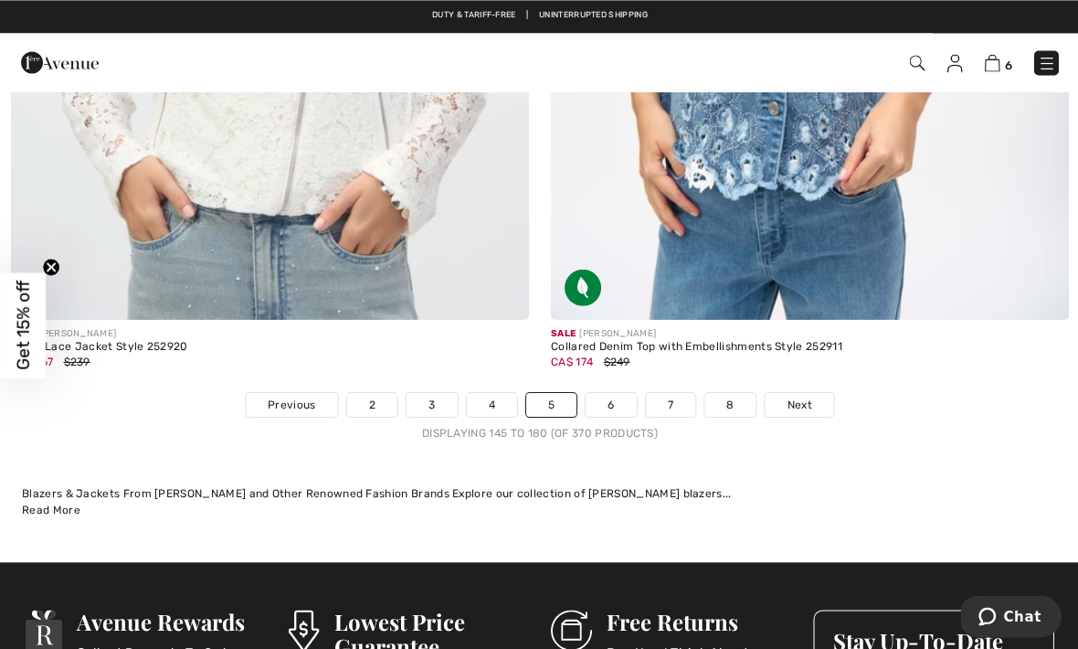
scroll to position [15755, 0]
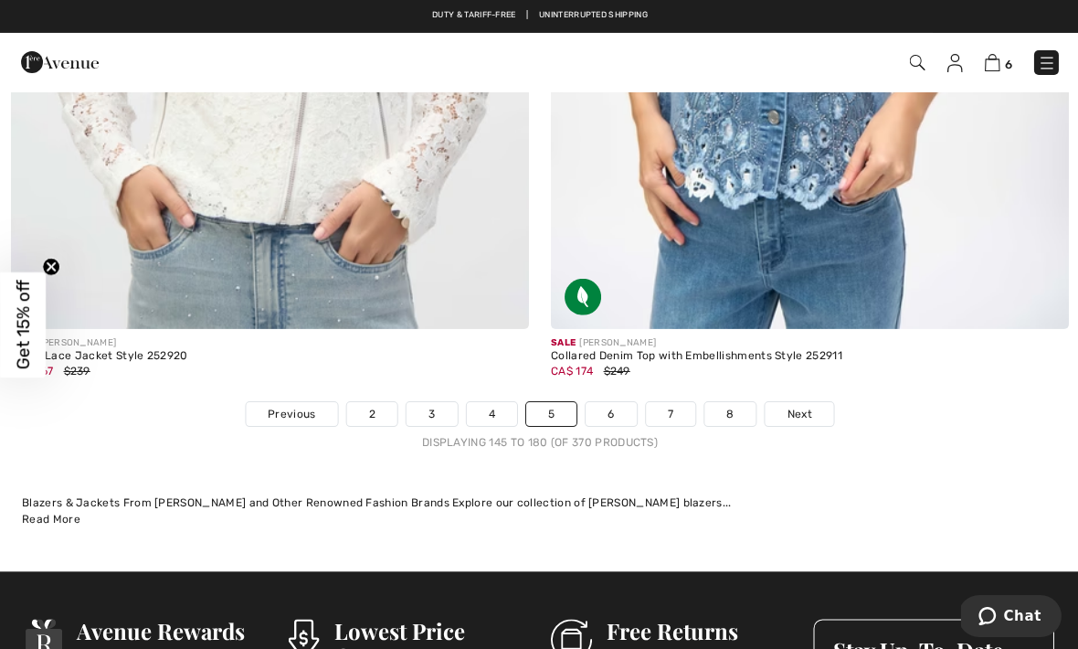
click at [612, 401] on link "6" at bounding box center [610, 413] width 50 height 24
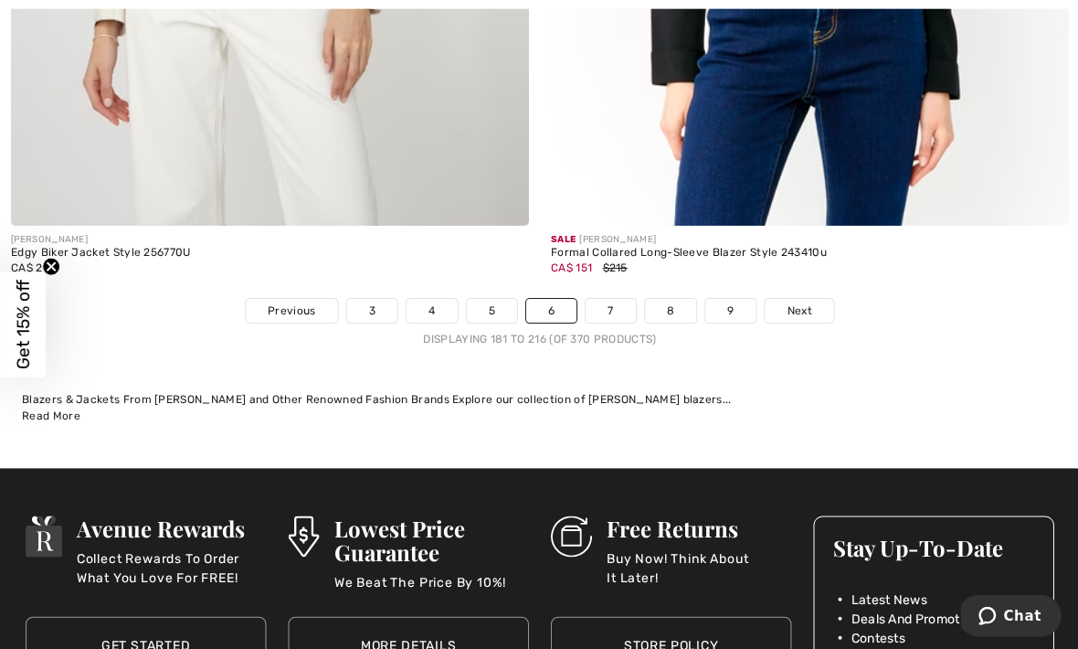
scroll to position [15887, 0]
click at [612, 299] on link "7" at bounding box center [609, 311] width 49 height 24
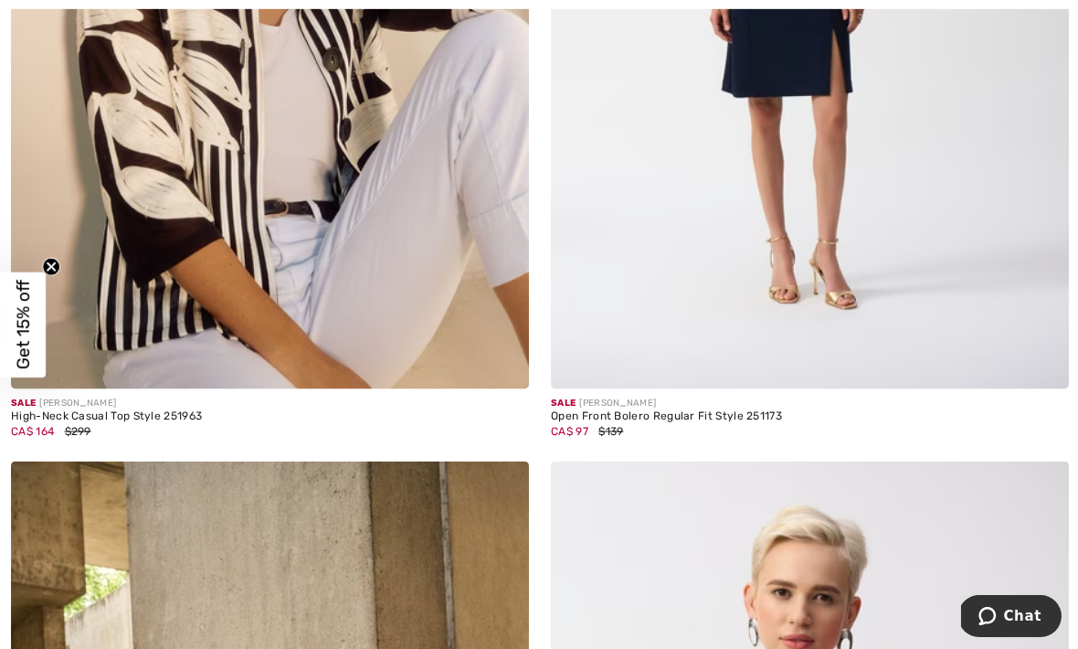
scroll to position [1504, 0]
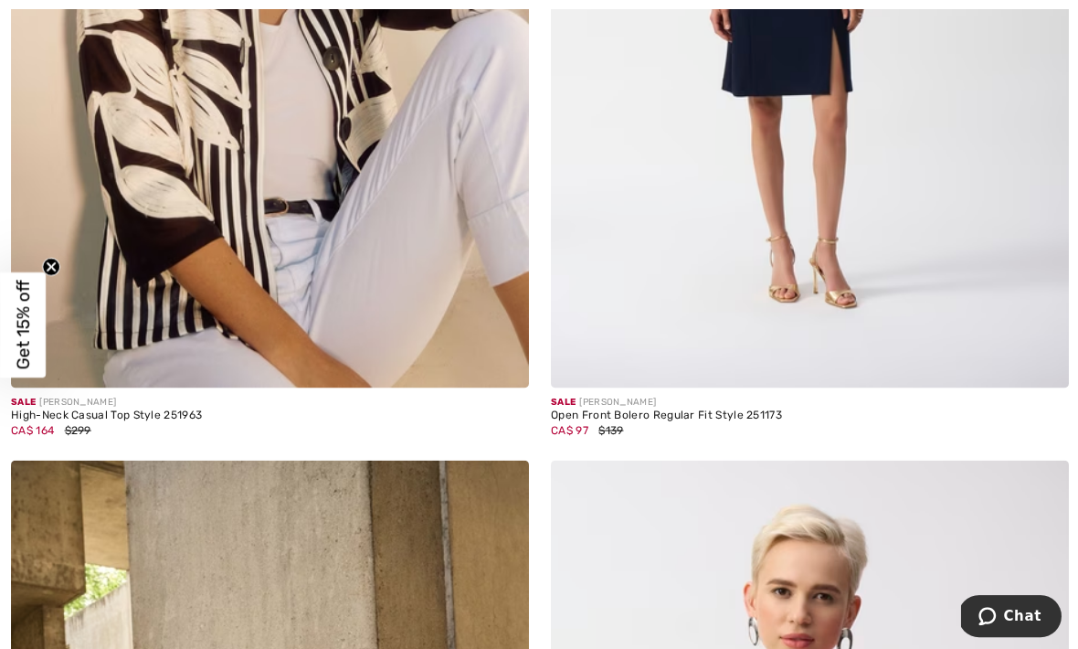
click at [811, 280] on img at bounding box center [808, 0] width 517 height 776
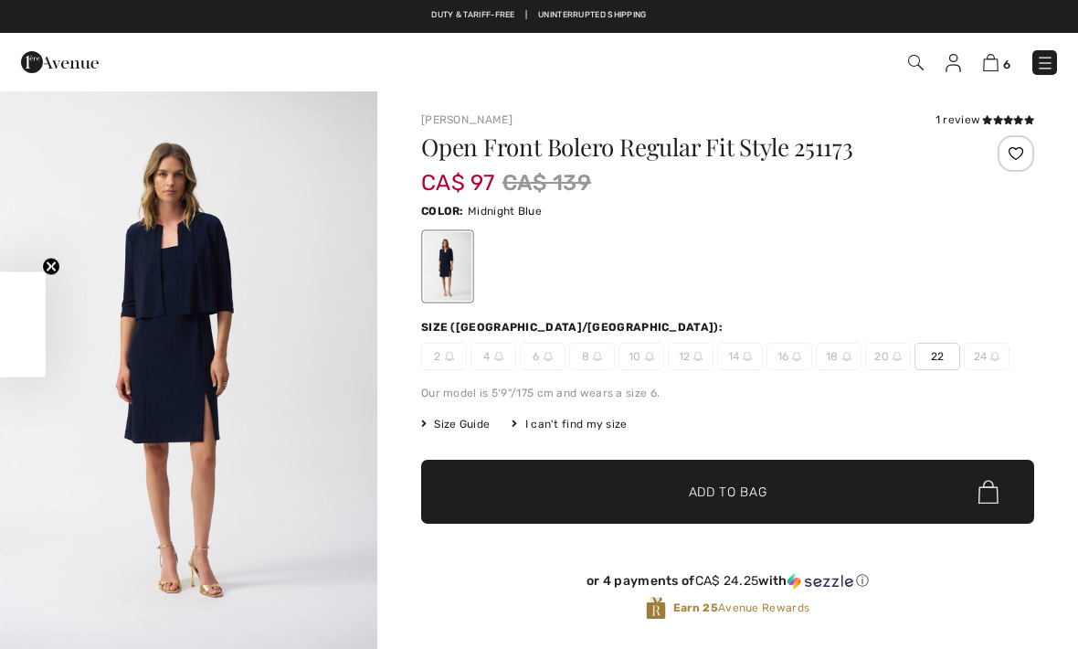
checkbox input "true"
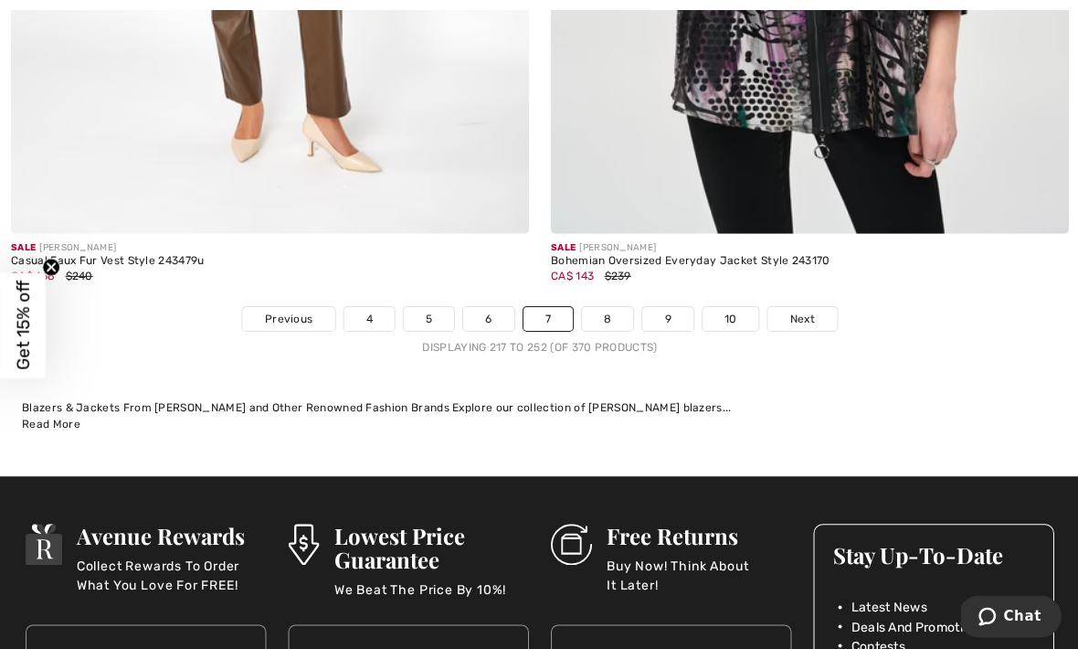
scroll to position [15790, 0]
click at [614, 307] on link "8" at bounding box center [606, 318] width 51 height 24
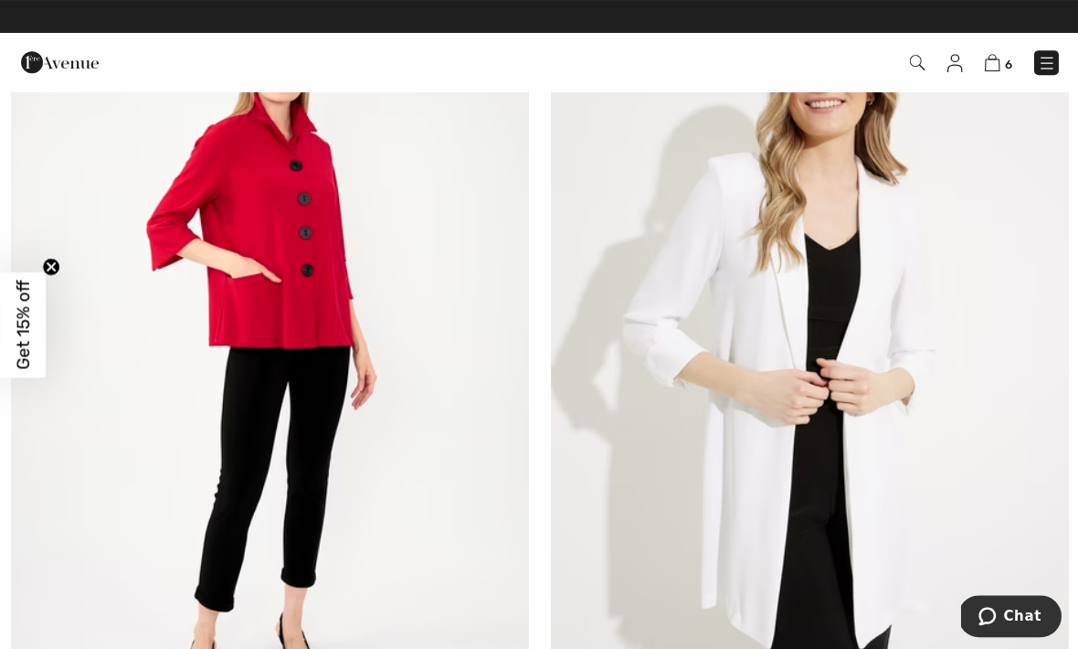
scroll to position [6402, 0]
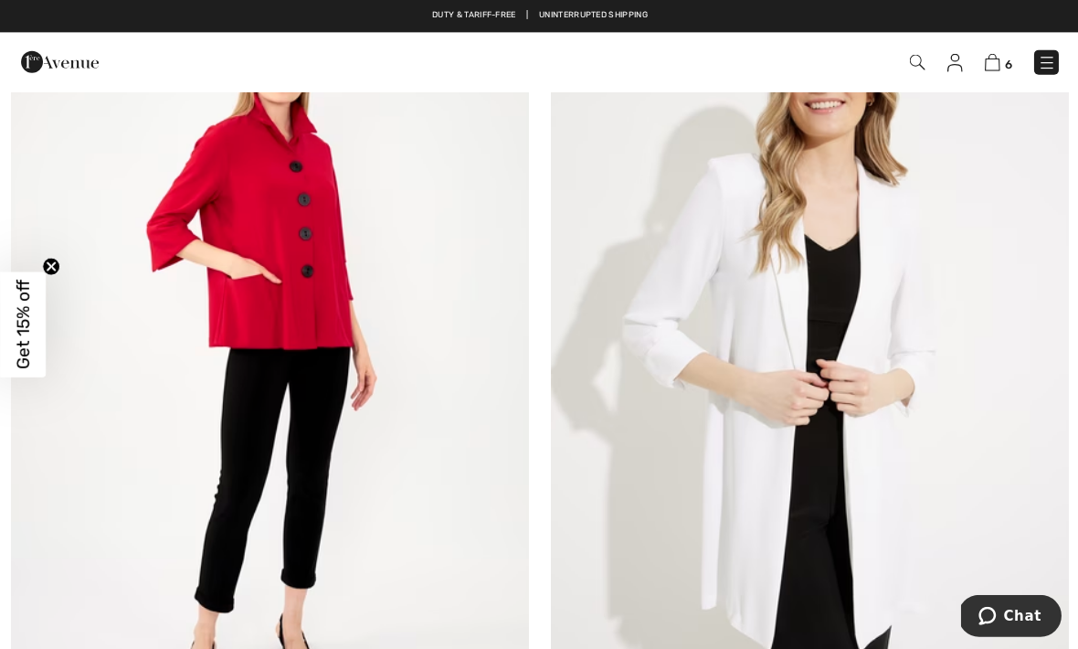
click at [300, 328] on img at bounding box center [269, 357] width 517 height 776
click at [296, 338] on img at bounding box center [269, 357] width 517 height 776
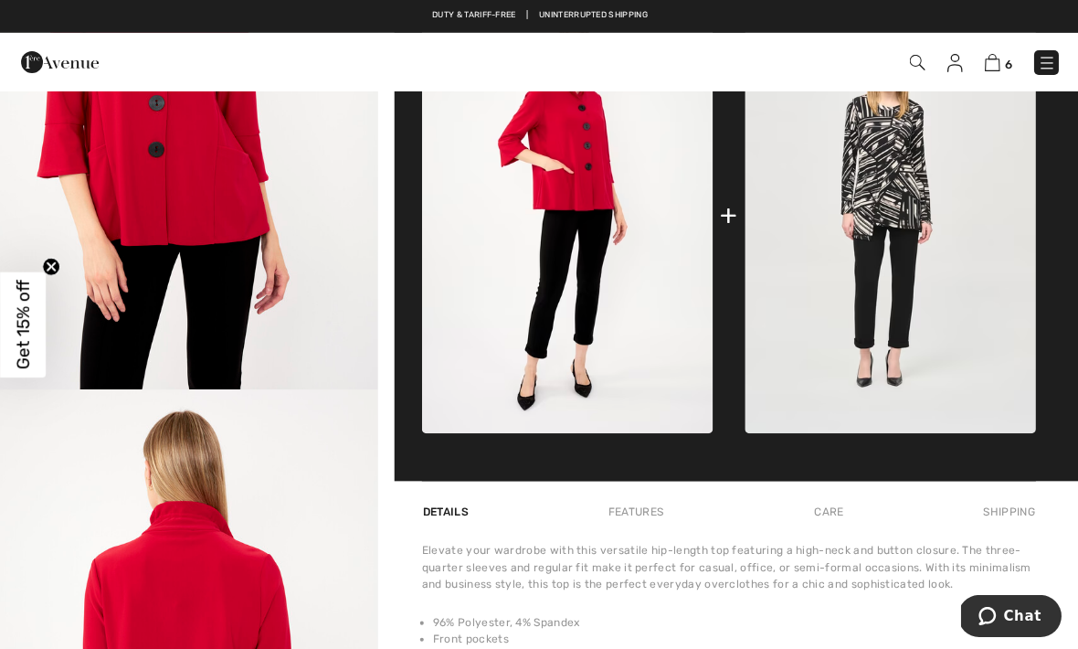
scroll to position [769, 0]
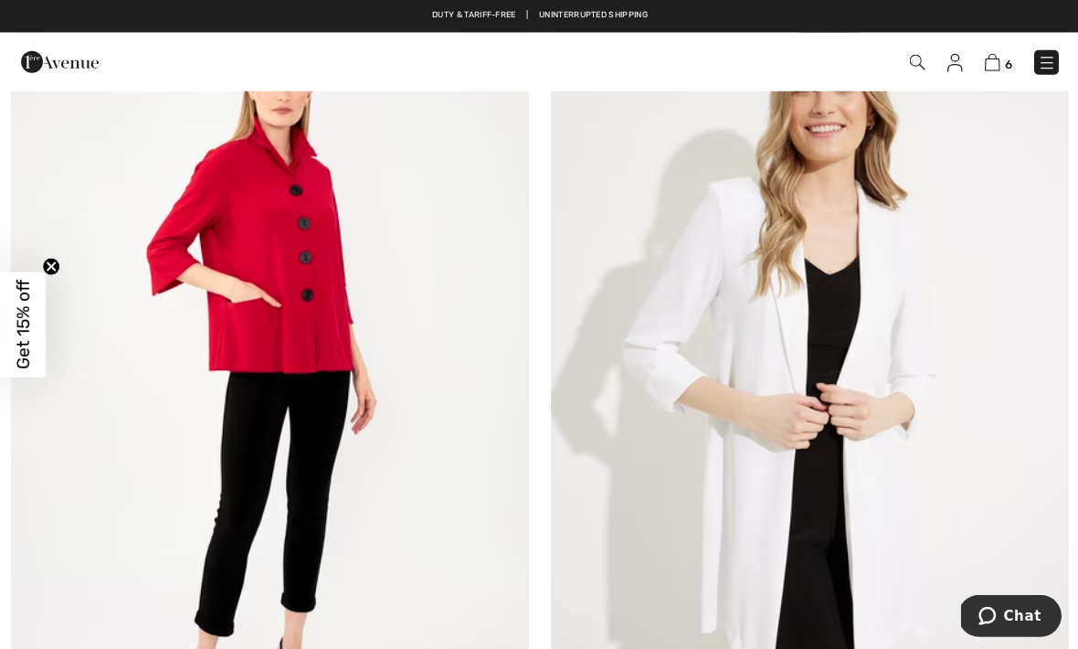
click at [449, 462] on img at bounding box center [269, 381] width 517 height 776
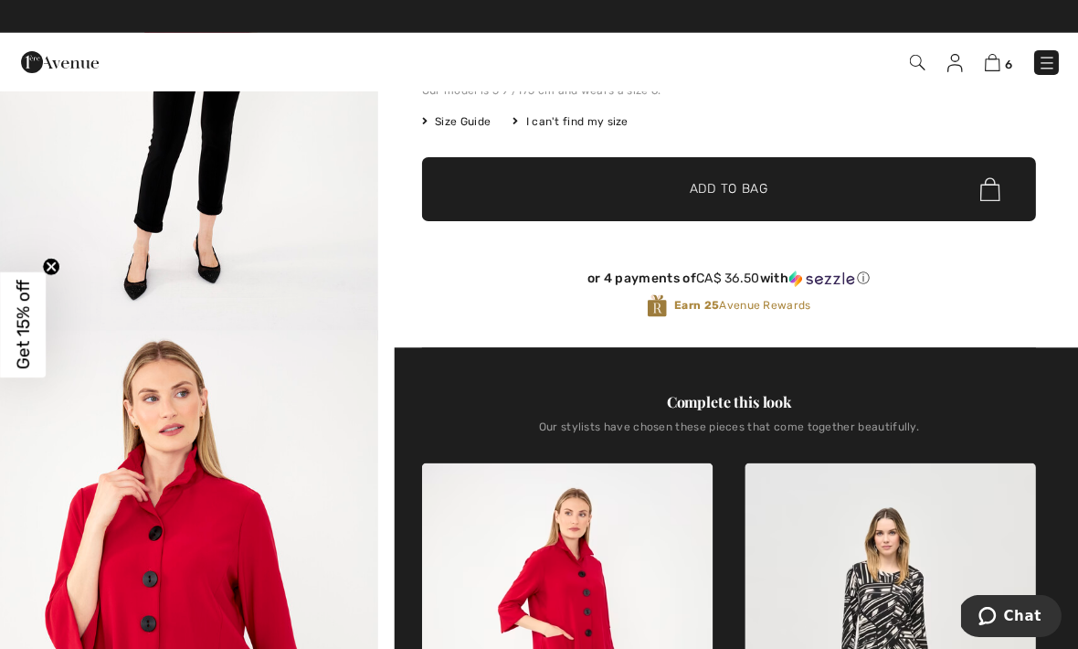
scroll to position [309, 0]
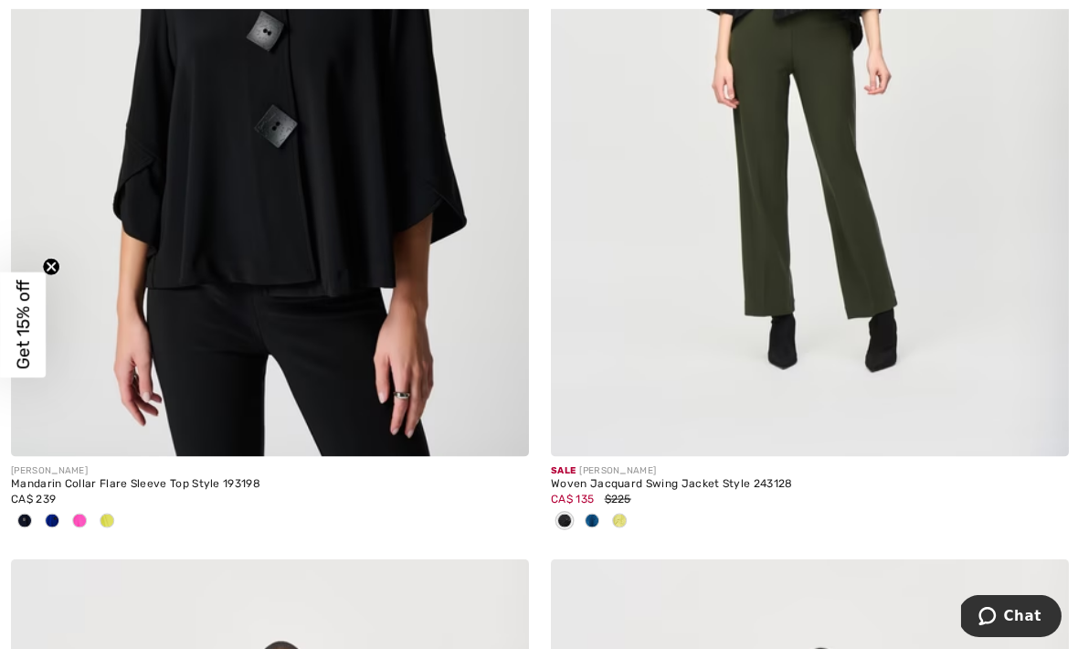
scroll to position [8417, 0]
click at [55, 512] on span at bounding box center [52, 519] width 15 height 15
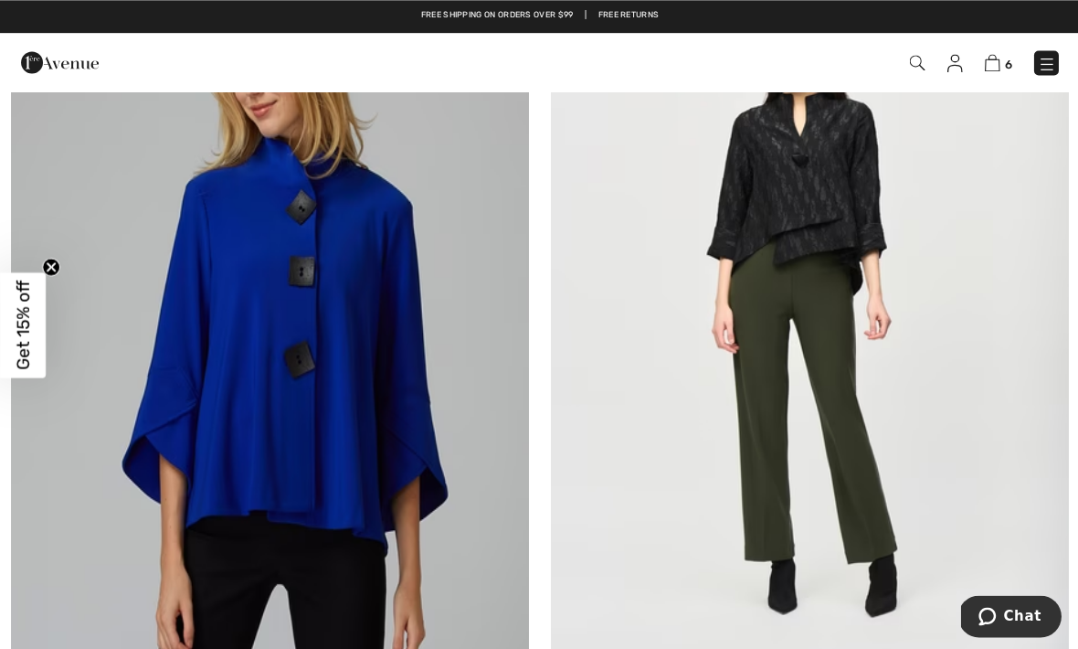
scroll to position [8172, 0]
click at [343, 419] on img at bounding box center [269, 312] width 517 height 776
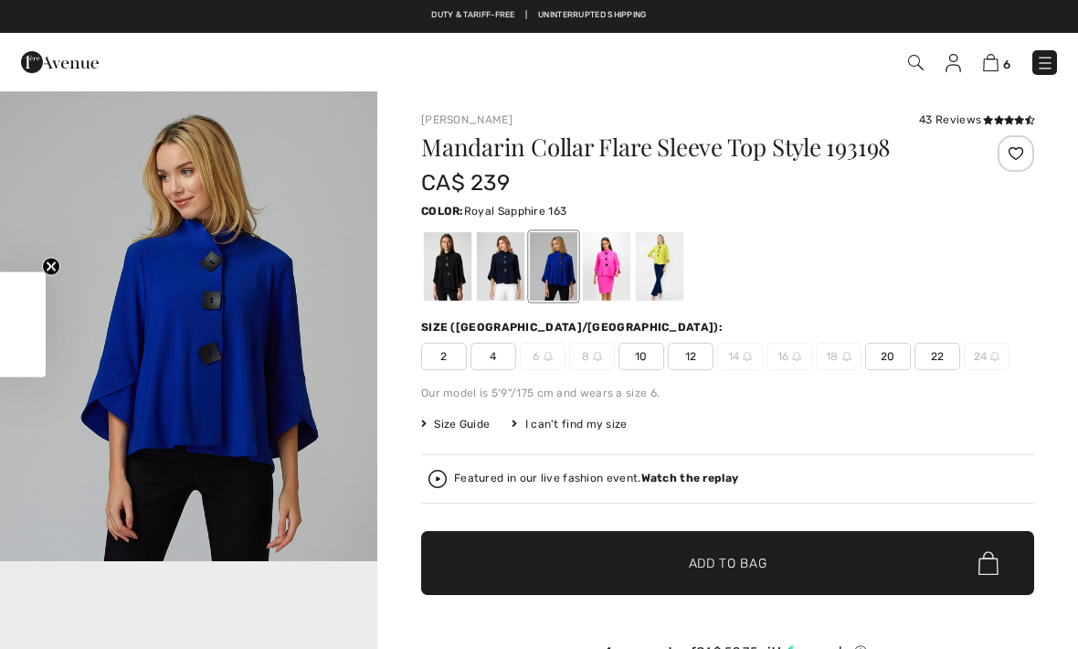
checkbox input "true"
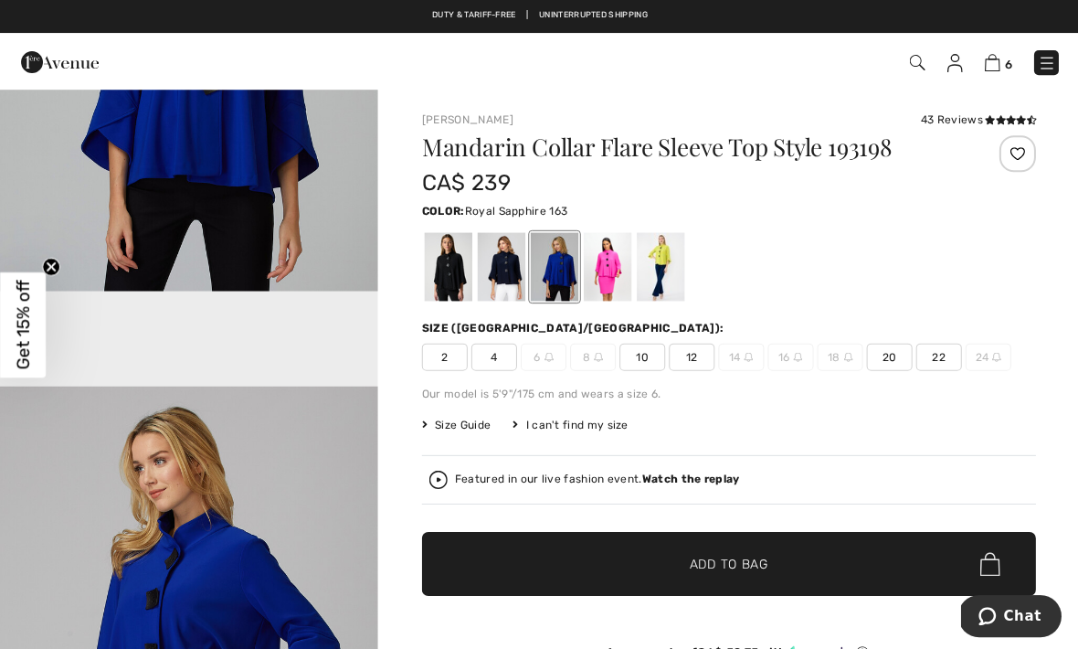
scroll to position [272, 0]
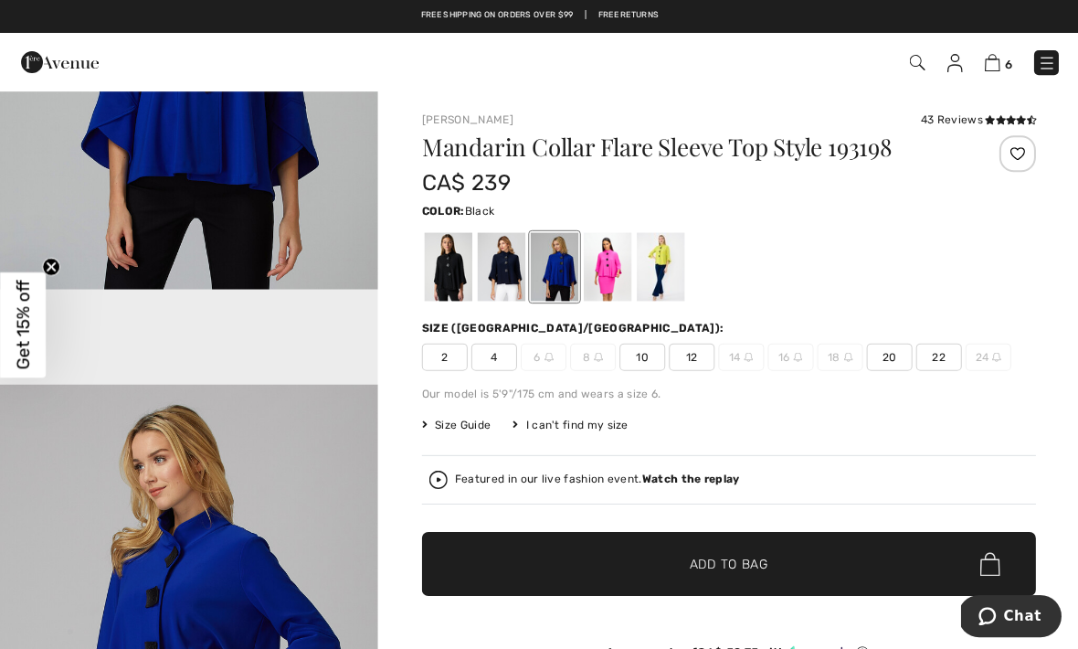
click at [445, 278] on div at bounding box center [448, 266] width 48 height 69
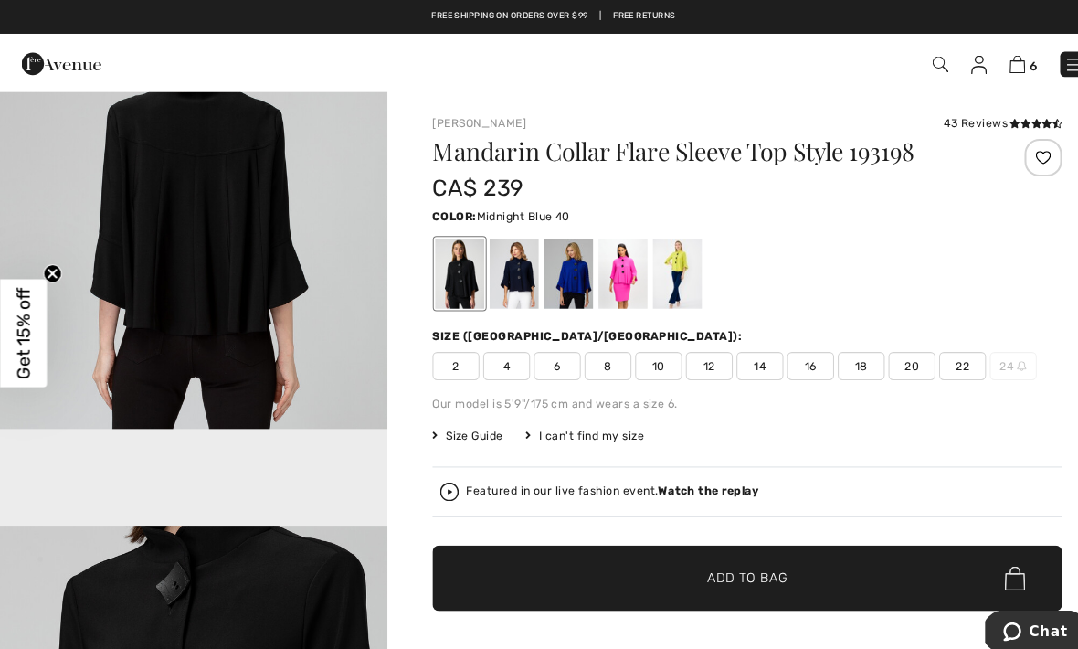
scroll to position [6367, 0]
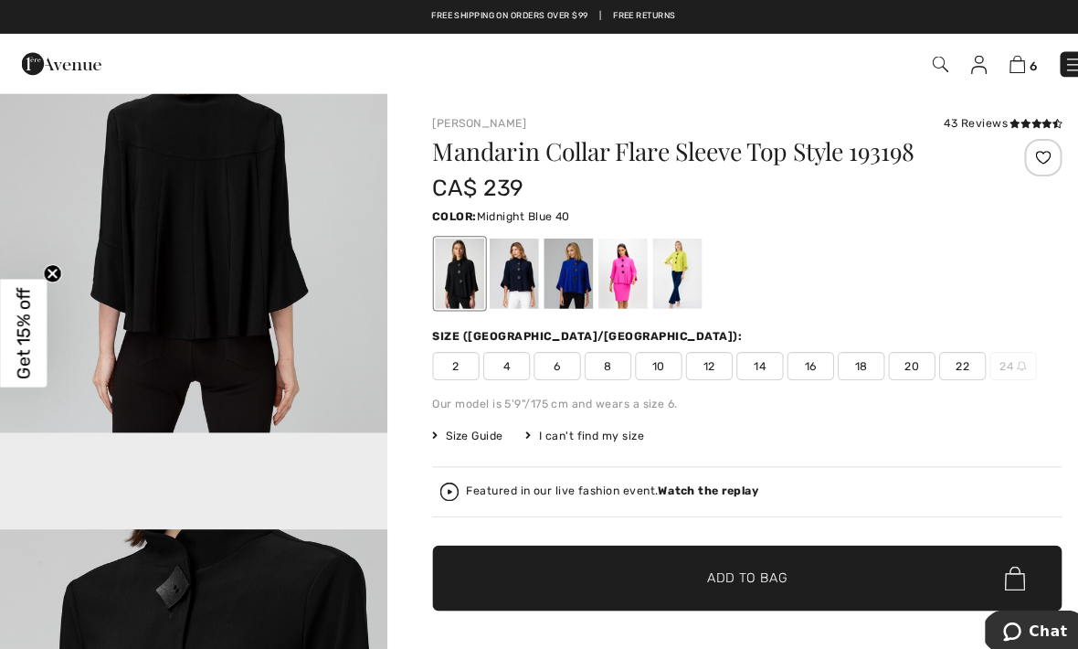
click at [455, 270] on div at bounding box center [448, 266] width 48 height 69
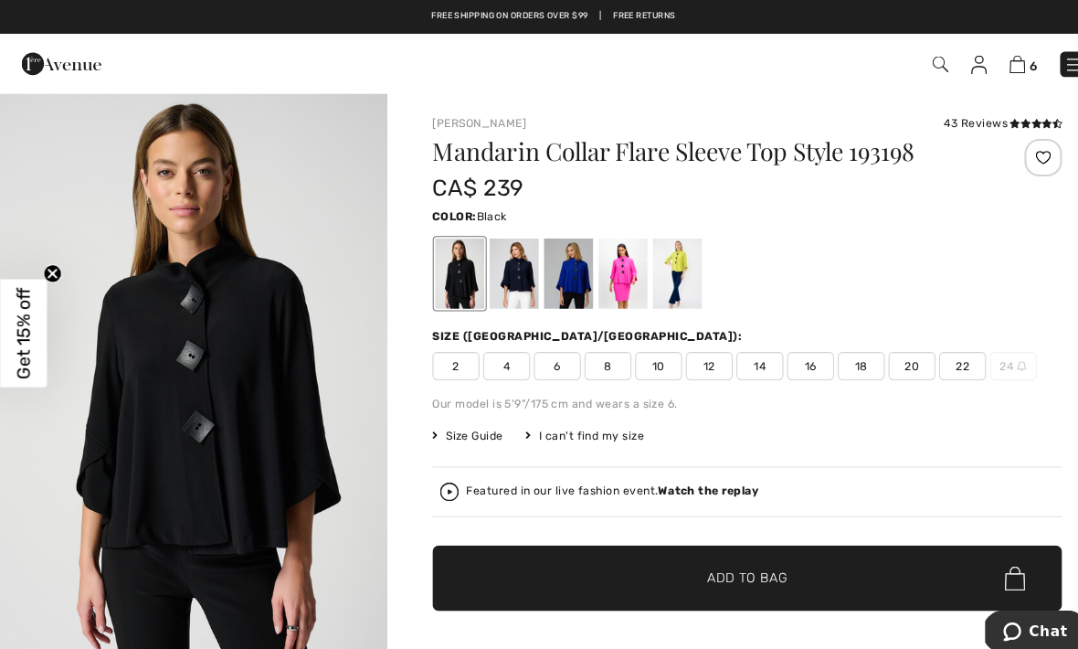
click at [505, 274] on div at bounding box center [501, 266] width 48 height 69
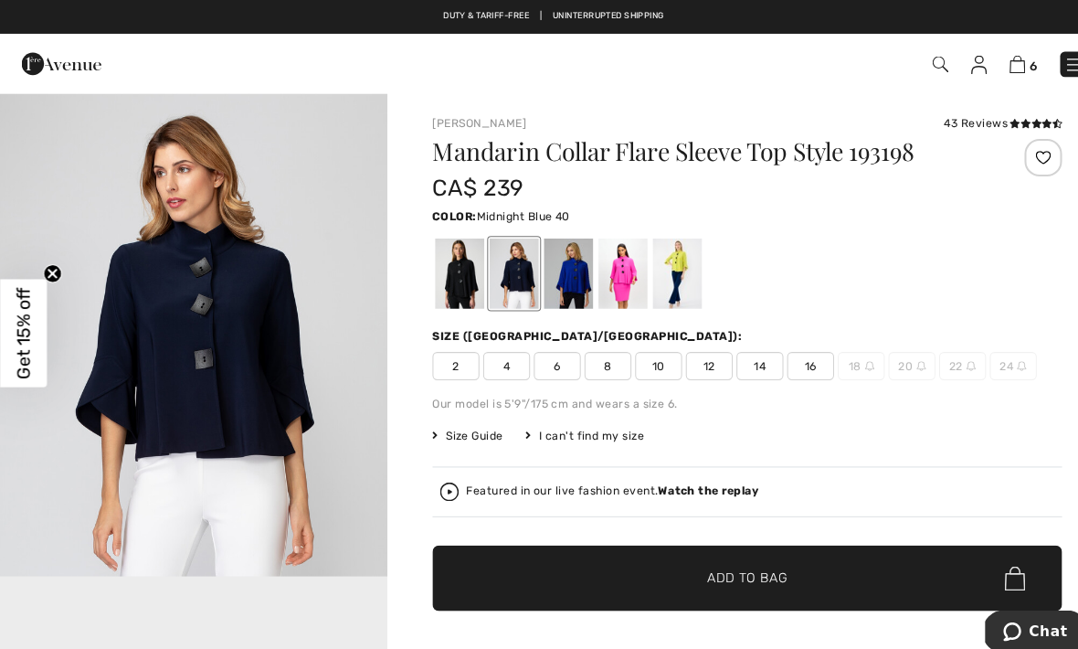
click at [229, 384] on img "1 / 7" at bounding box center [188, 326] width 377 height 472
click at [646, 351] on span "10" at bounding box center [642, 356] width 46 height 27
click at [672, 557] on span "✔ Added to Bag" at bounding box center [700, 563] width 111 height 19
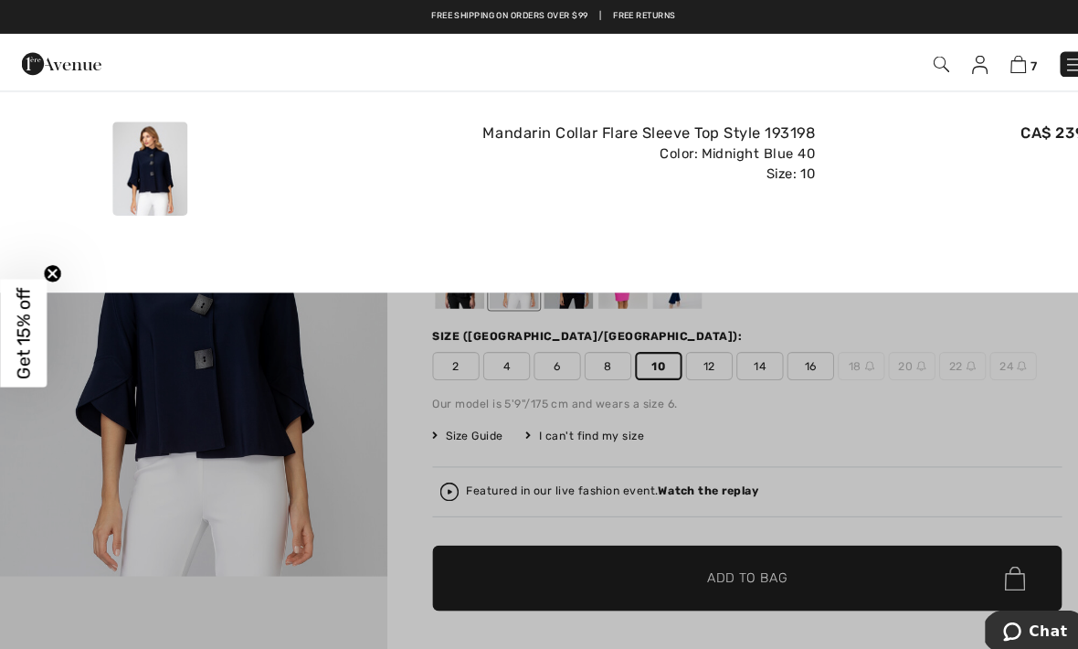
click at [883, 192] on div "CA$ 239" at bounding box center [932, 164] width 262 height 106
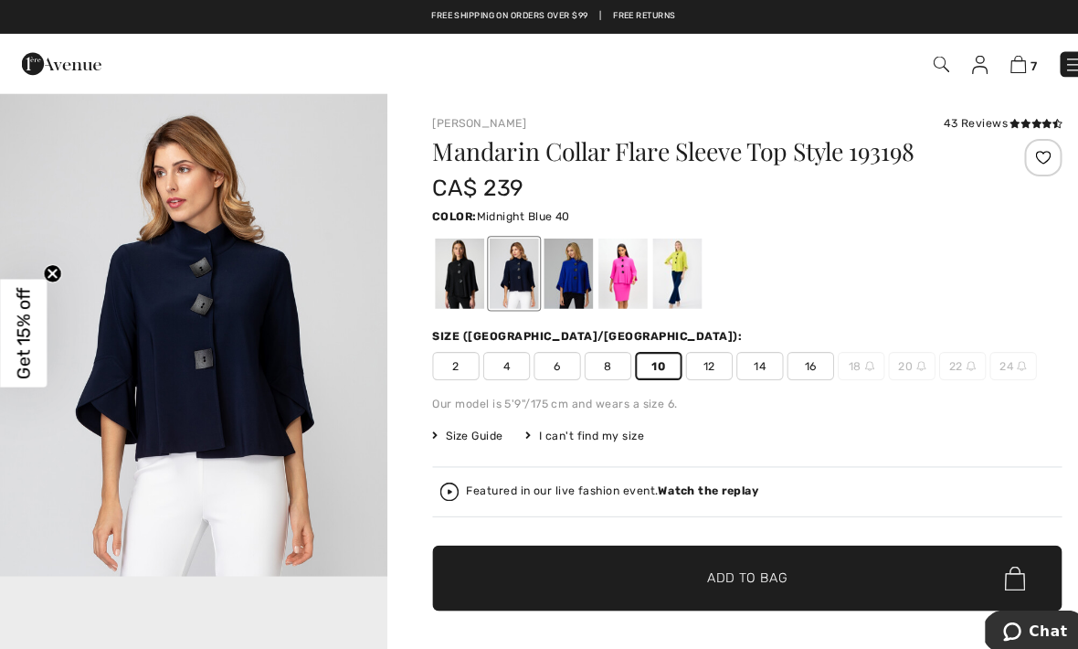
click at [737, 351] on span "14" at bounding box center [740, 356] width 46 height 27
click at [557, 274] on div at bounding box center [554, 266] width 48 height 69
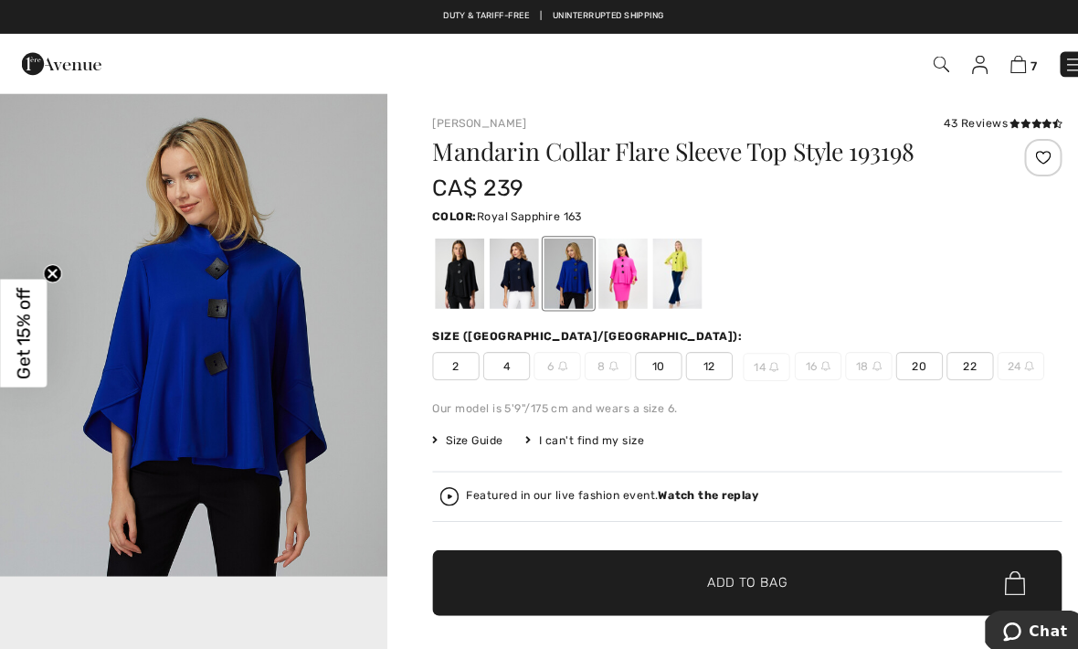
click at [555, 283] on div at bounding box center [554, 266] width 48 height 69
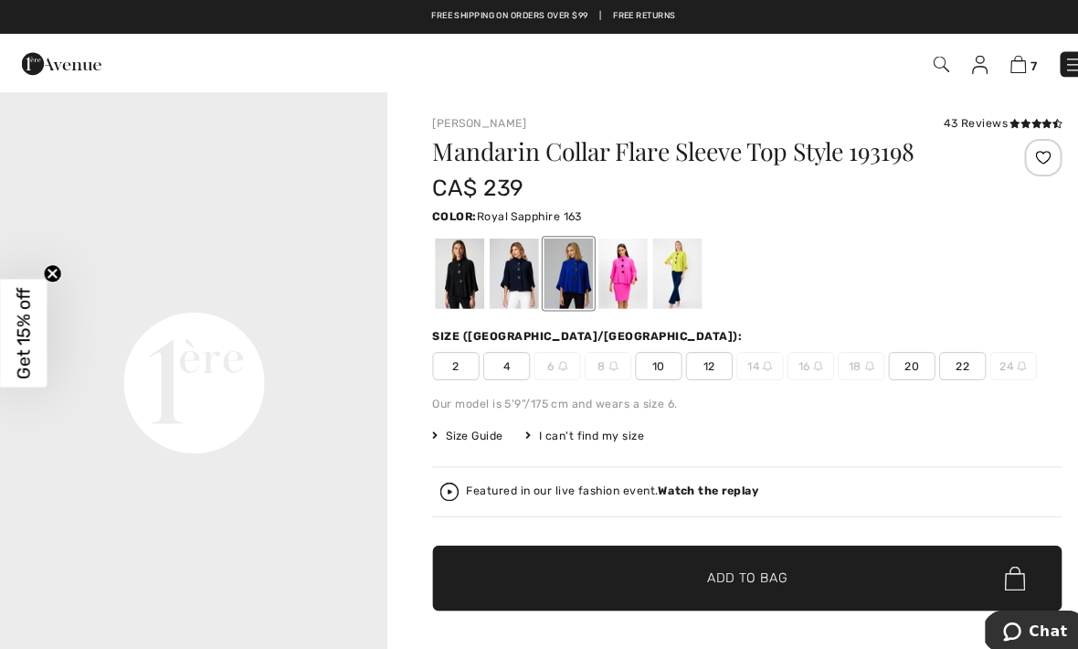
scroll to position [1096, 0]
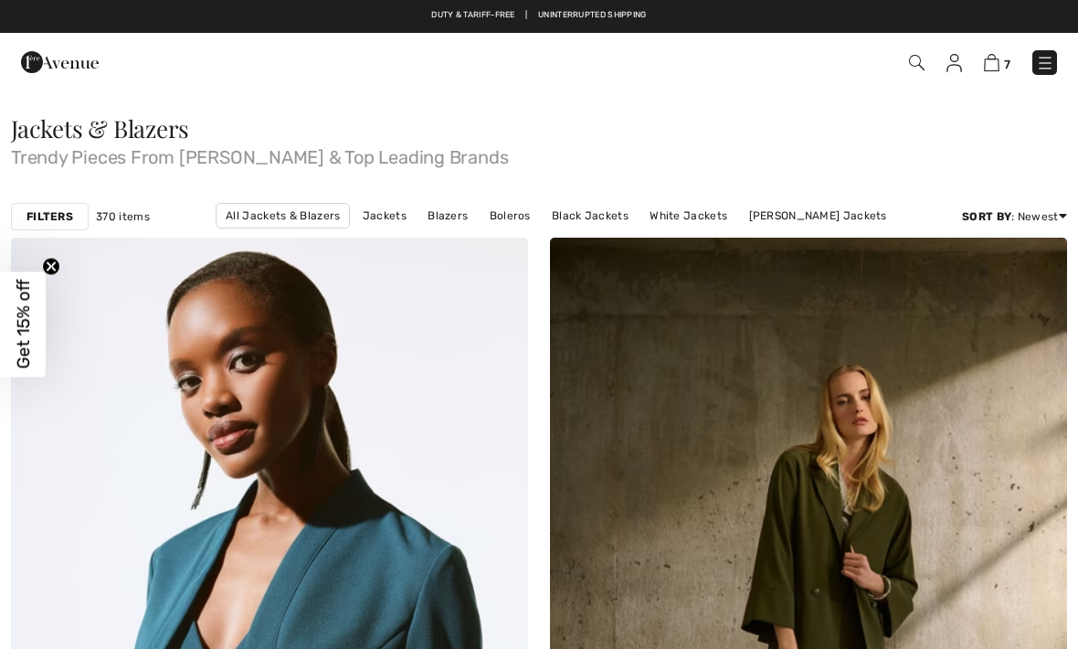
checkbox input "true"
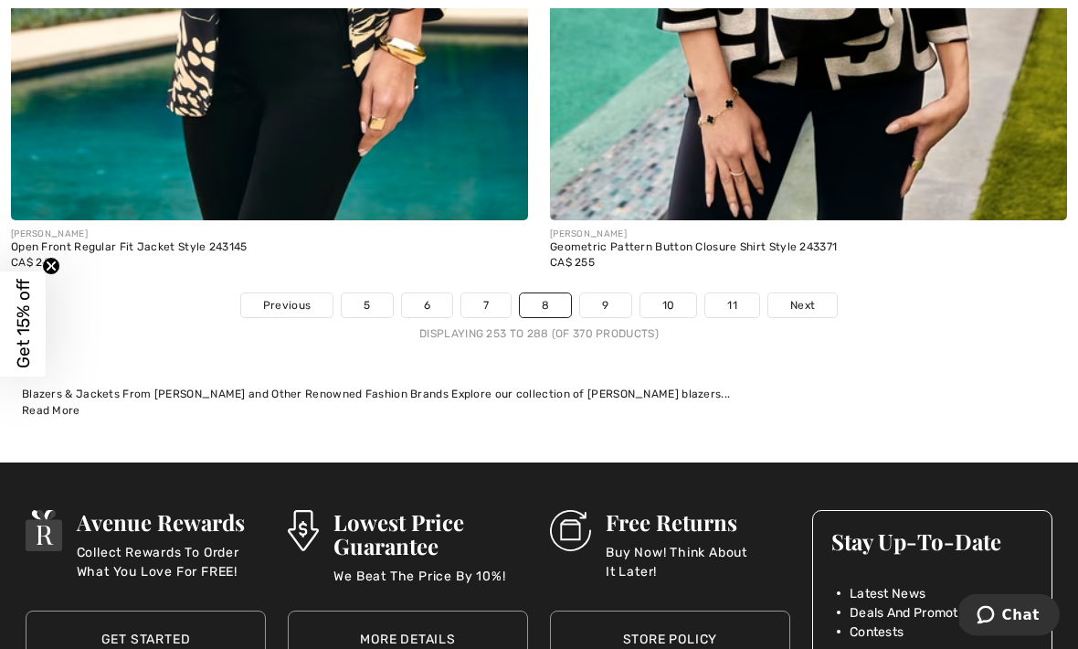
scroll to position [15712, 0]
click at [608, 293] on link "9" at bounding box center [605, 305] width 50 height 24
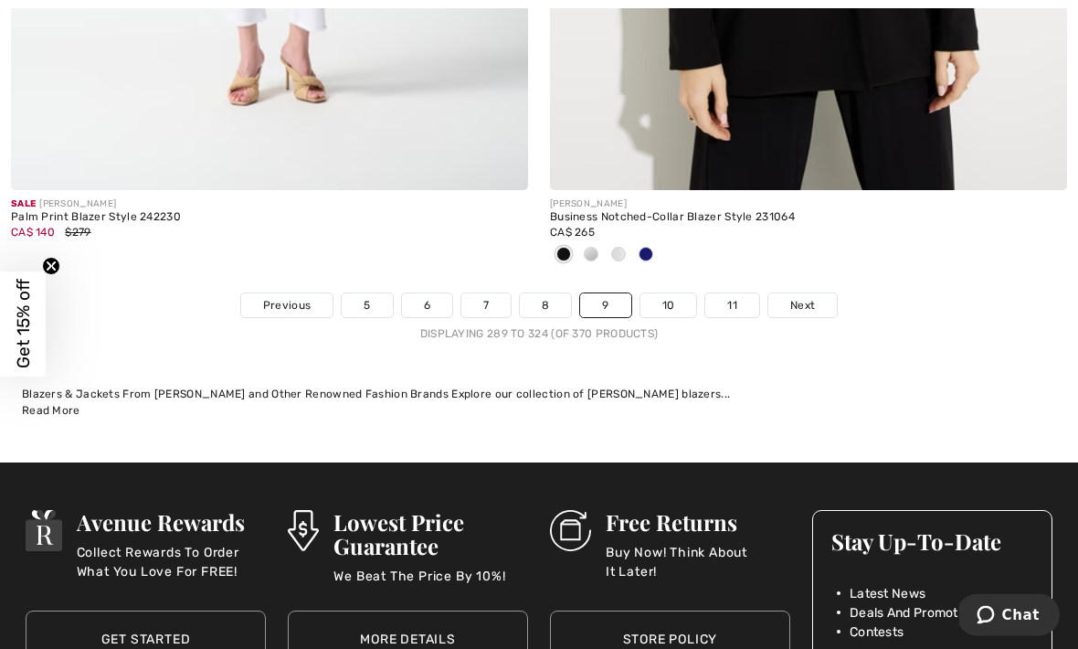
scroll to position [15863, 0]
click at [669, 293] on link "10" at bounding box center [669, 305] width 57 height 24
click at [670, 293] on link "10" at bounding box center [669, 305] width 57 height 24
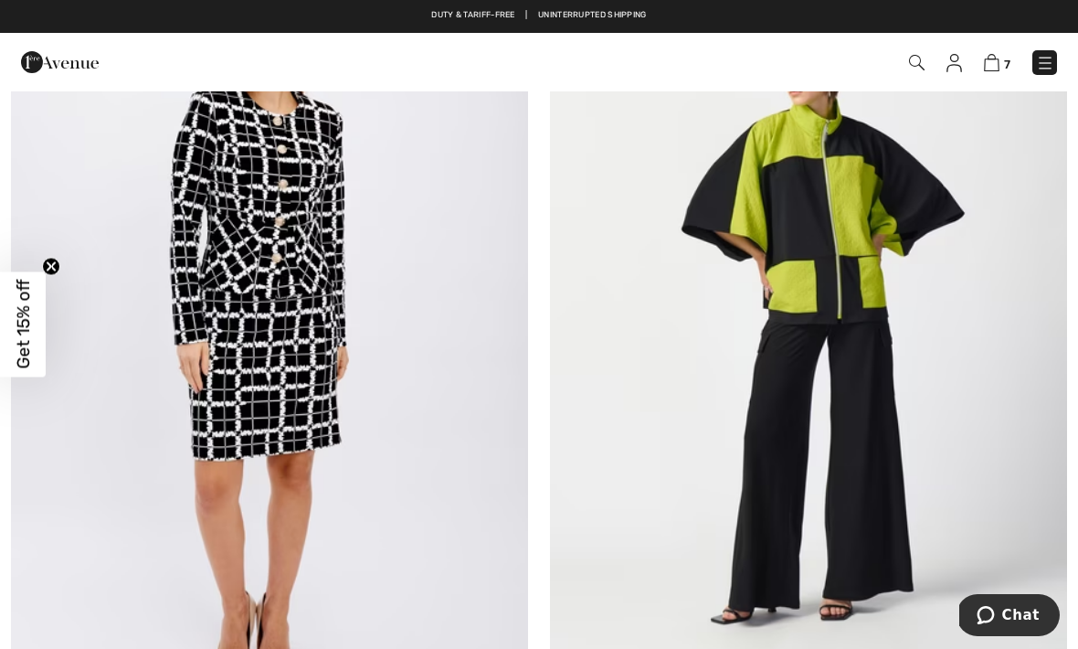
scroll to position [2904, 0]
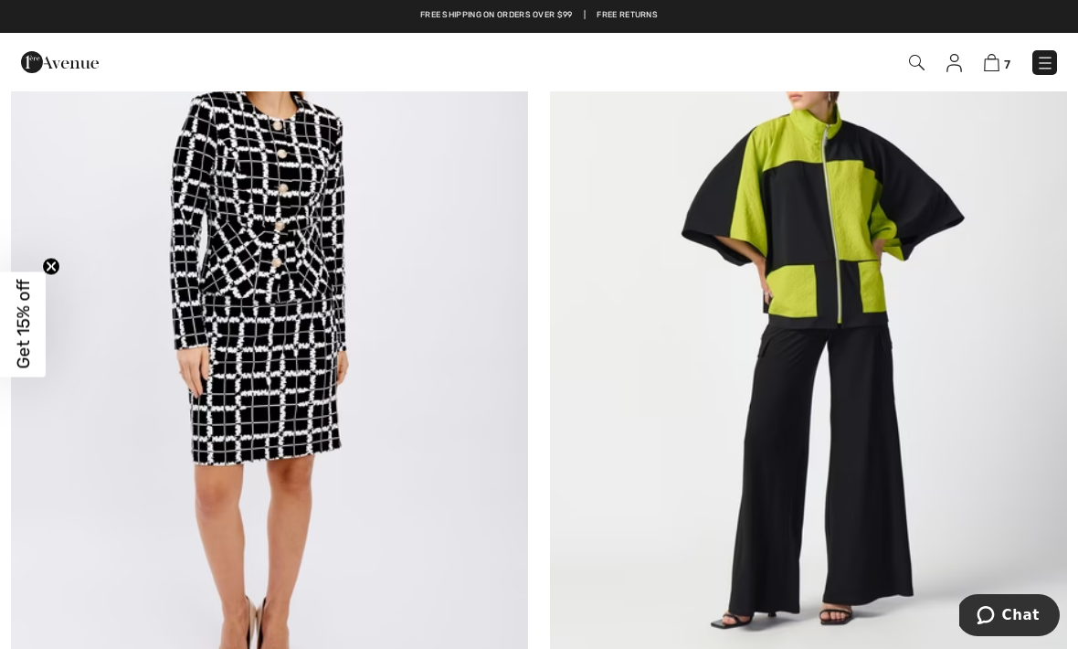
click at [858, 414] on img at bounding box center [808, 325] width 517 height 776
